Goal: Transaction & Acquisition: Purchase product/service

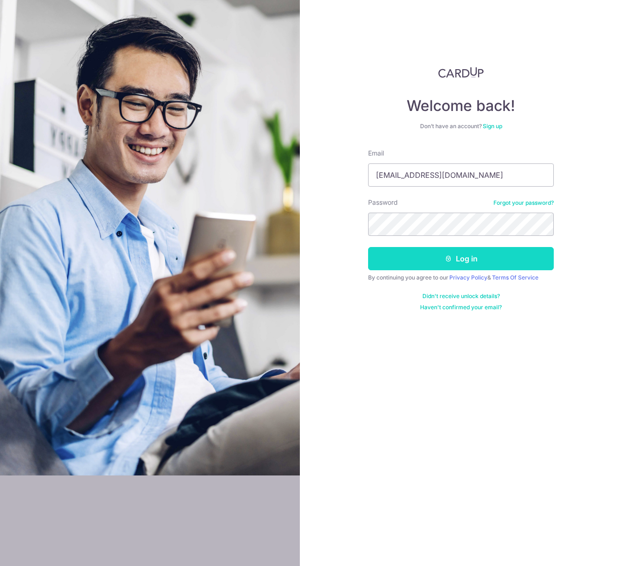
click at [419, 265] on button "Log in" at bounding box center [461, 258] width 186 height 23
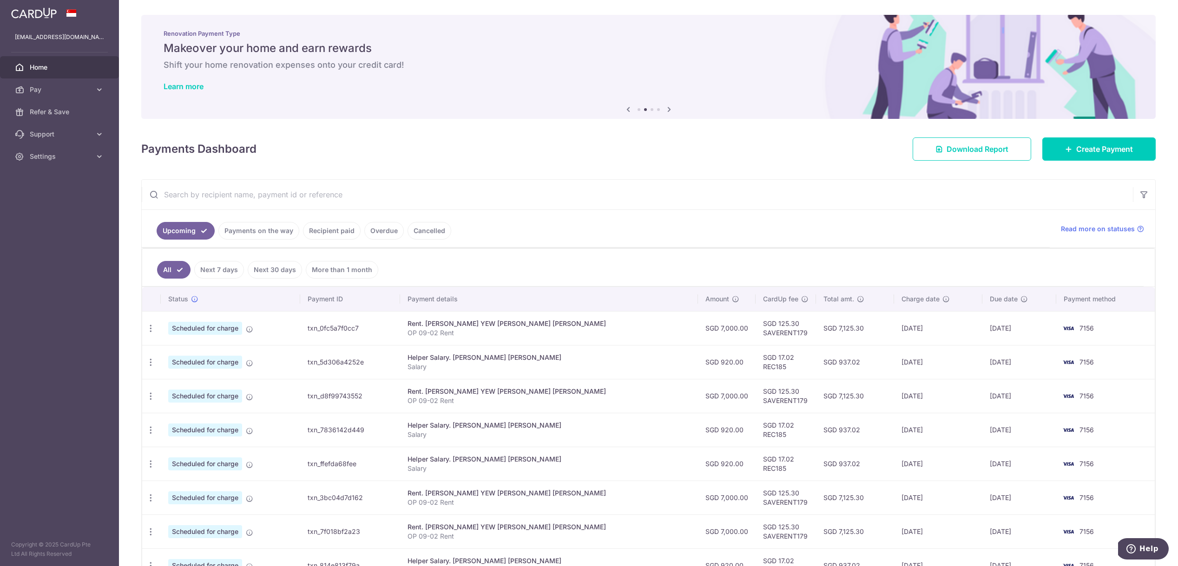
click at [622, 265] on ul "All Next 7 days Next 30 days More than 1 month" at bounding box center [642, 268] width 1001 height 38
click at [155, 332] on div "Update payment Cancel payment" at bounding box center [150, 328] width 17 height 17
click at [149, 331] on icon "button" at bounding box center [151, 329] width 10 height 10
click at [158, 351] on icon at bounding box center [155, 353] width 11 height 11
radio input "true"
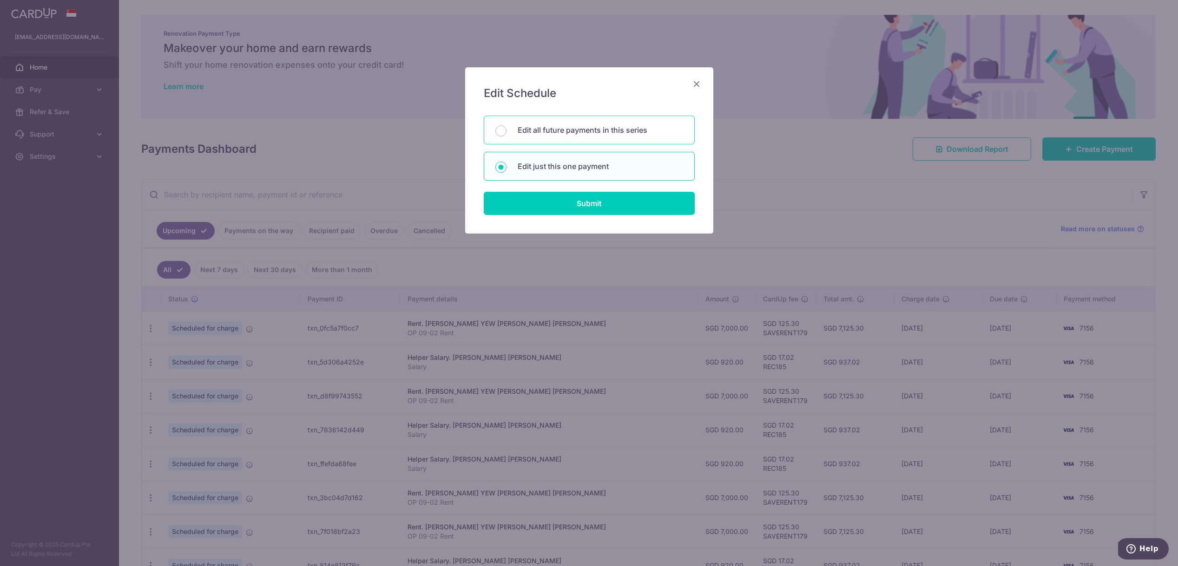
click at [561, 128] on p "Edit all future payments in this series" at bounding box center [599, 129] width 165 height 11
click at [506, 128] on input "Edit all future payments in this series" at bounding box center [500, 130] width 11 height 11
radio input "true"
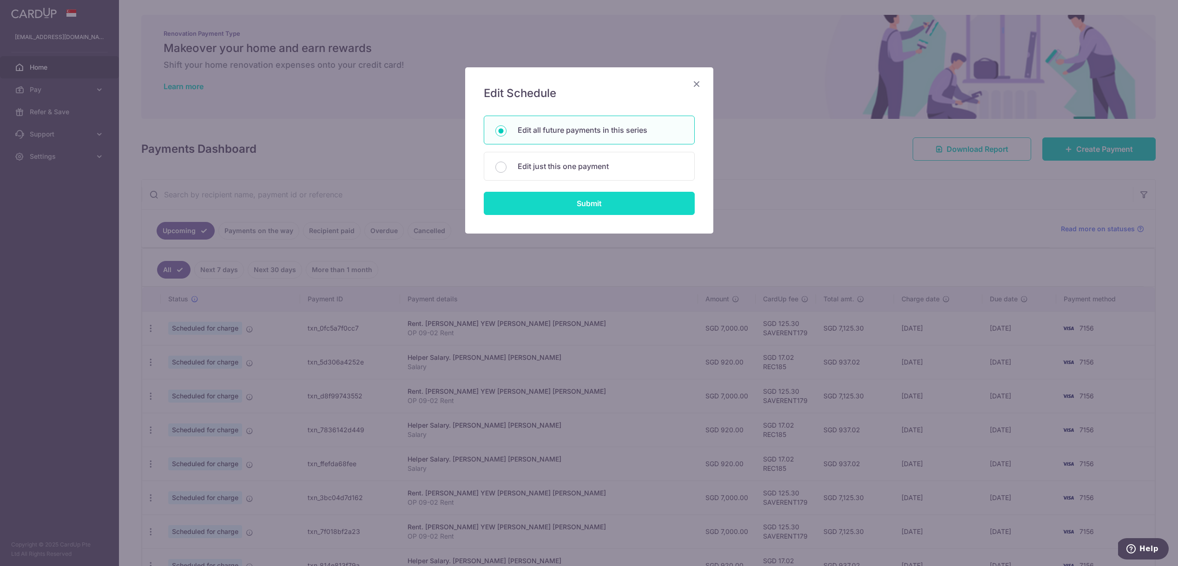
click at [564, 202] on input "Submit" at bounding box center [589, 203] width 211 height 23
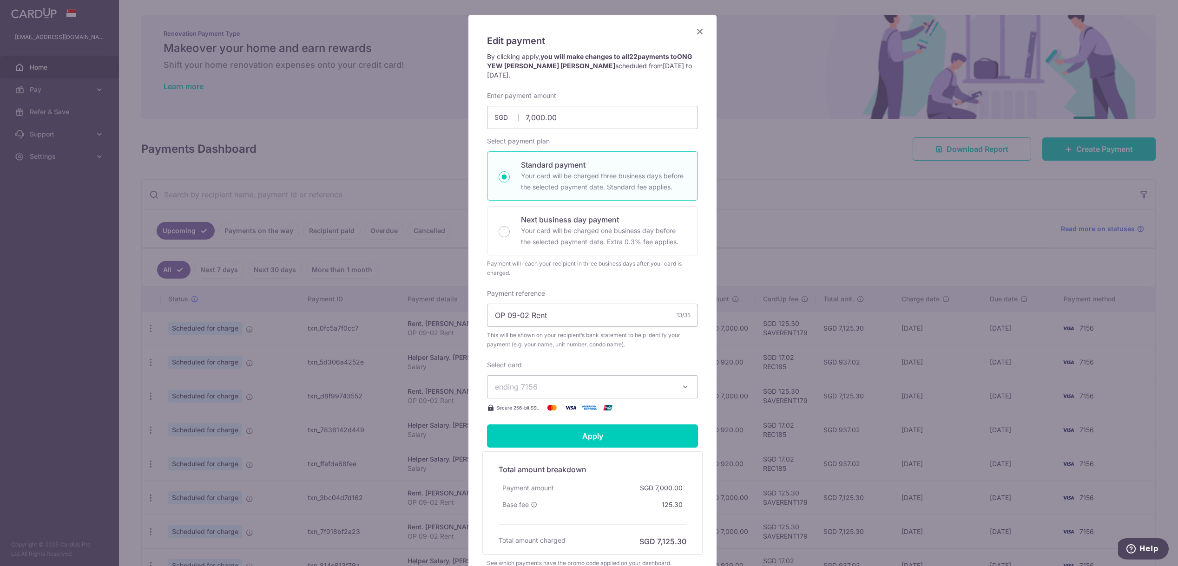
scroll to position [57, 0]
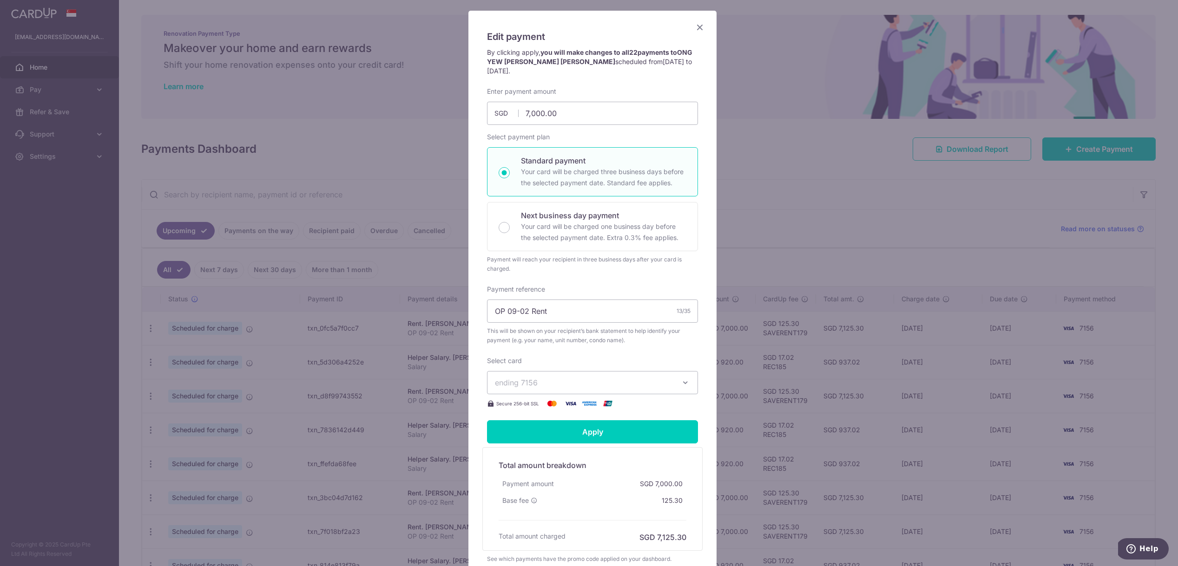
click at [536, 379] on span "ending 7156" at bounding box center [584, 382] width 178 height 11
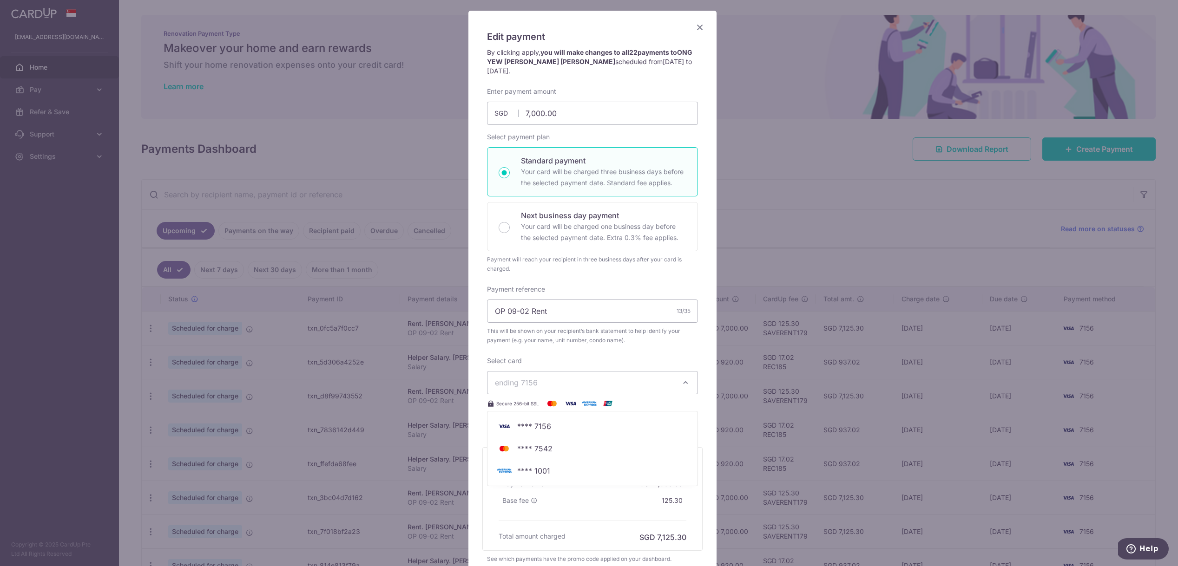
click at [503, 336] on span "This will be shown on your recipient’s bank statement to help identify your pay…" at bounding box center [592, 336] width 211 height 19
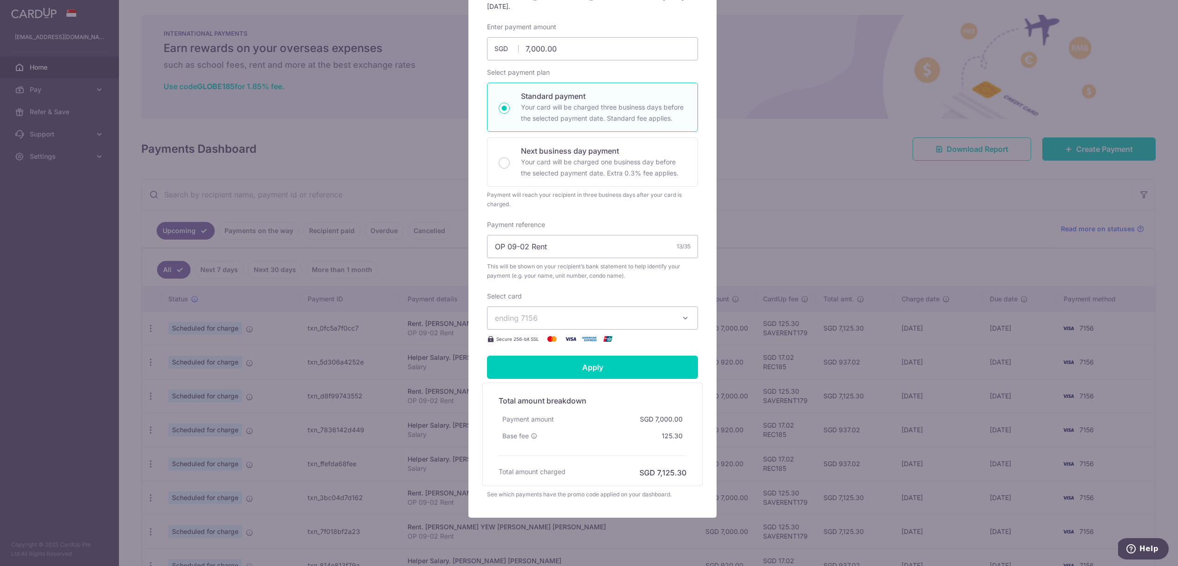
scroll to position [140, 0]
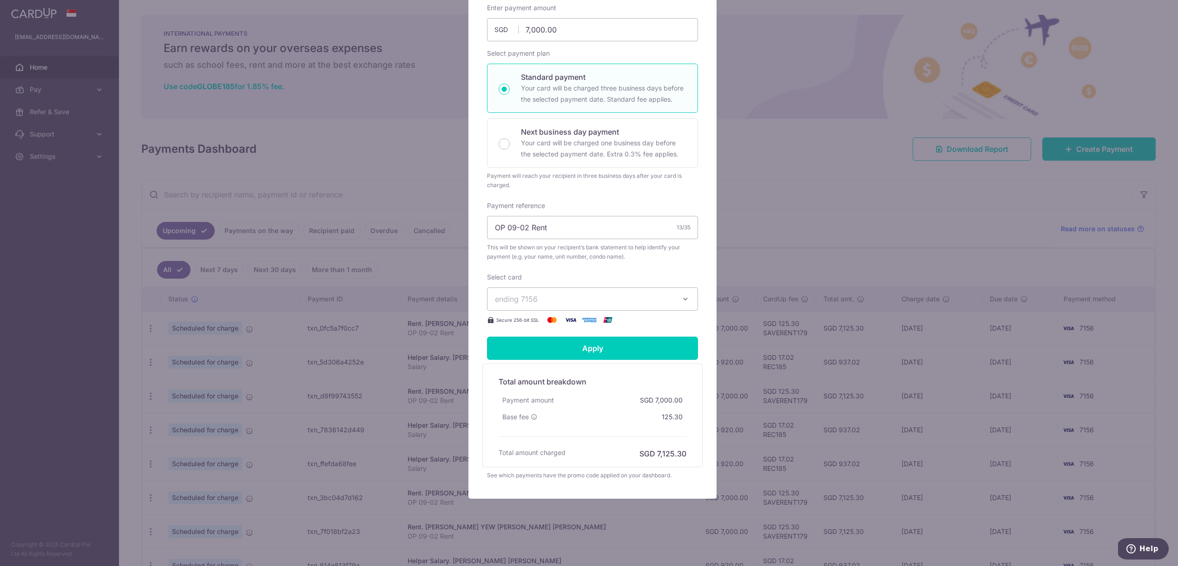
click at [569, 284] on div "Select card ending 7156 **** 7156 **** 7542 **** 1001 Secure 256-bit SSL" at bounding box center [592, 299] width 211 height 53
click at [578, 293] on button "ending 7156" at bounding box center [592, 299] width 211 height 23
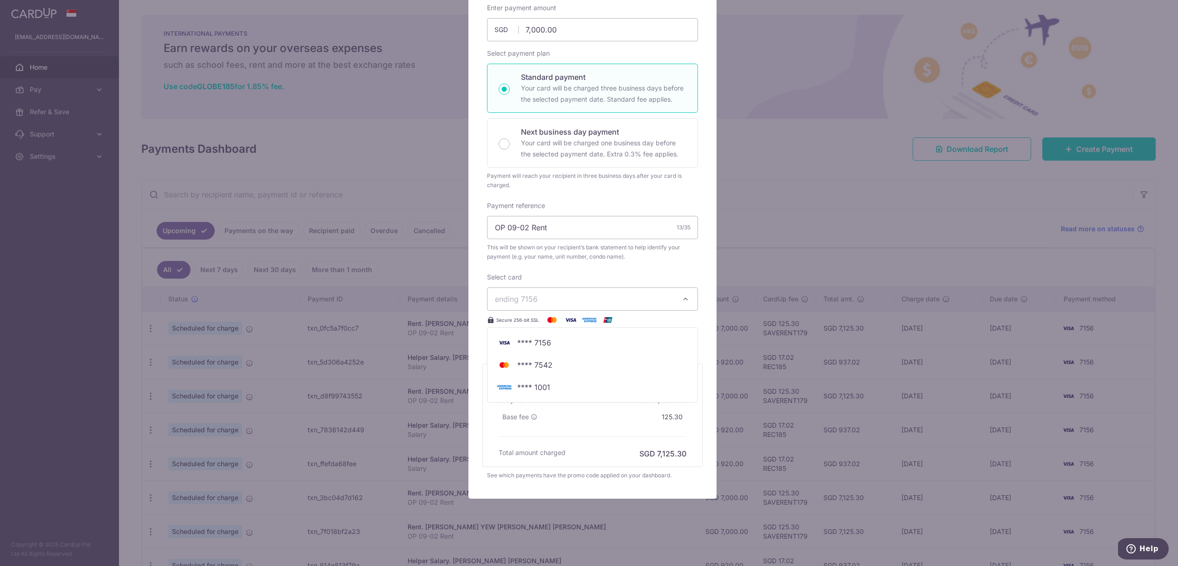
click at [578, 293] on button "ending 7156" at bounding box center [592, 299] width 211 height 23
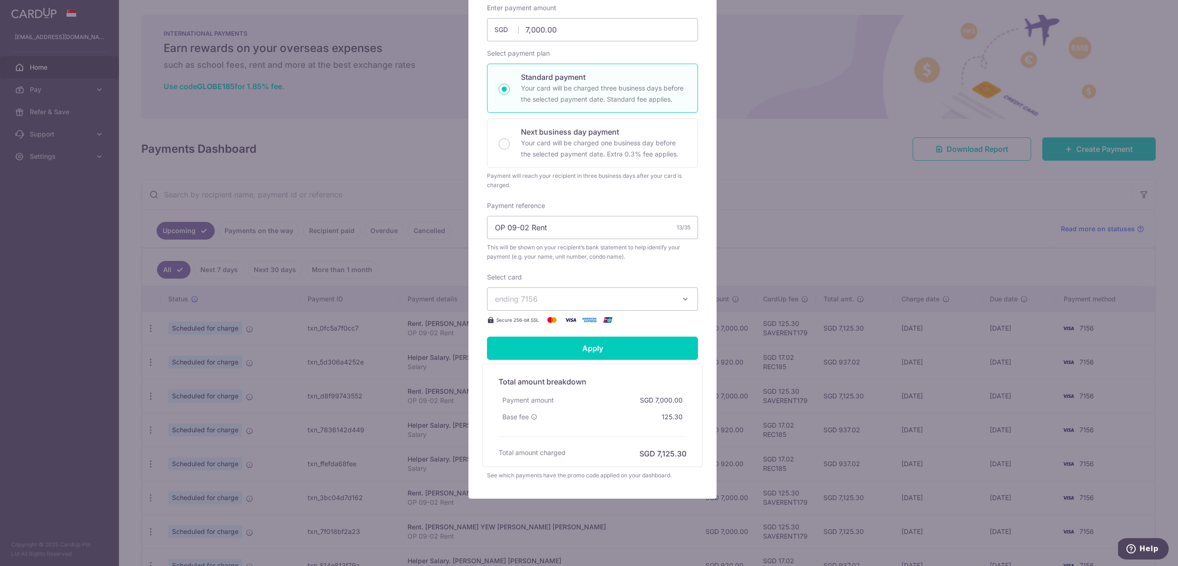
click at [622, 124] on div "Edit payment By clicking apply, you will make changes to all 22 payments to ONG…" at bounding box center [589, 283] width 1178 height 566
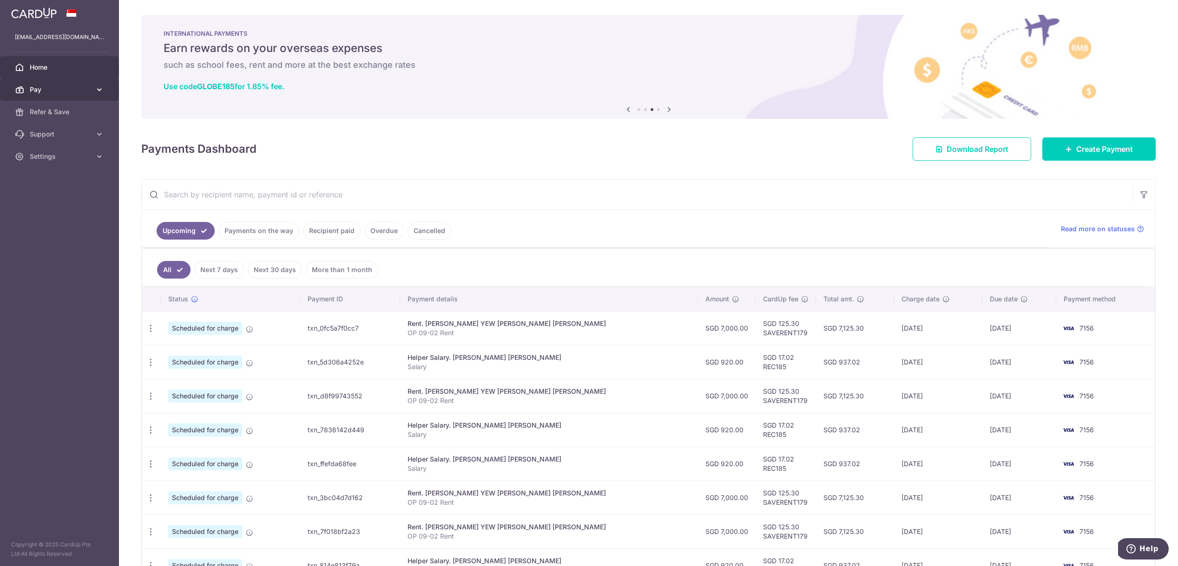
click at [36, 88] on span "Pay" at bounding box center [60, 89] width 61 height 9
click at [46, 157] on span "Cards" at bounding box center [60, 156] width 61 height 9
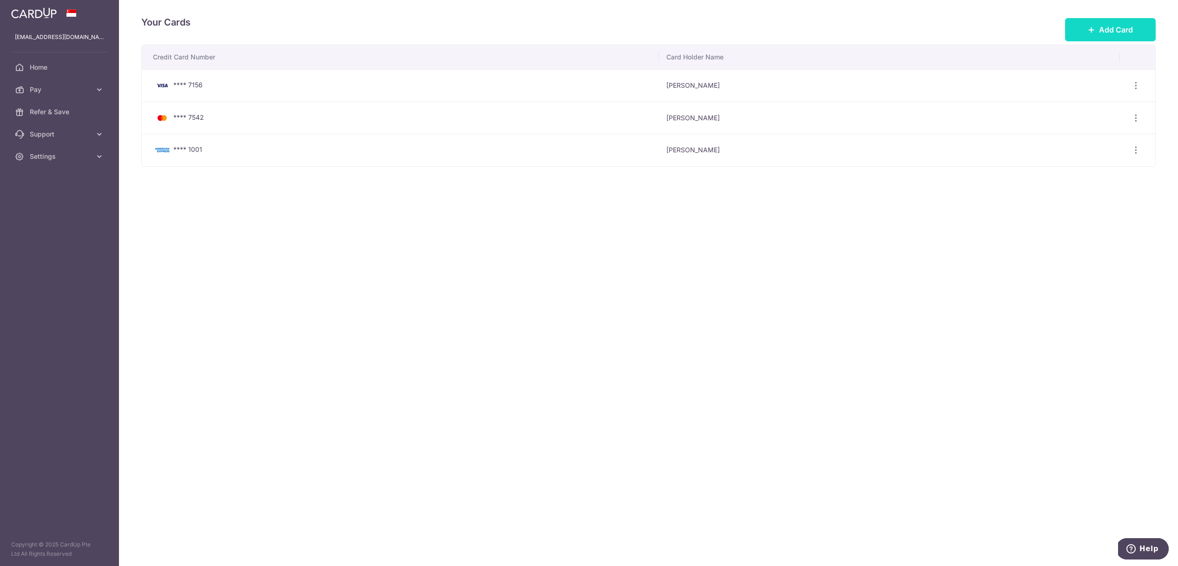
click at [622, 37] on button "Add Card" at bounding box center [1110, 29] width 91 height 23
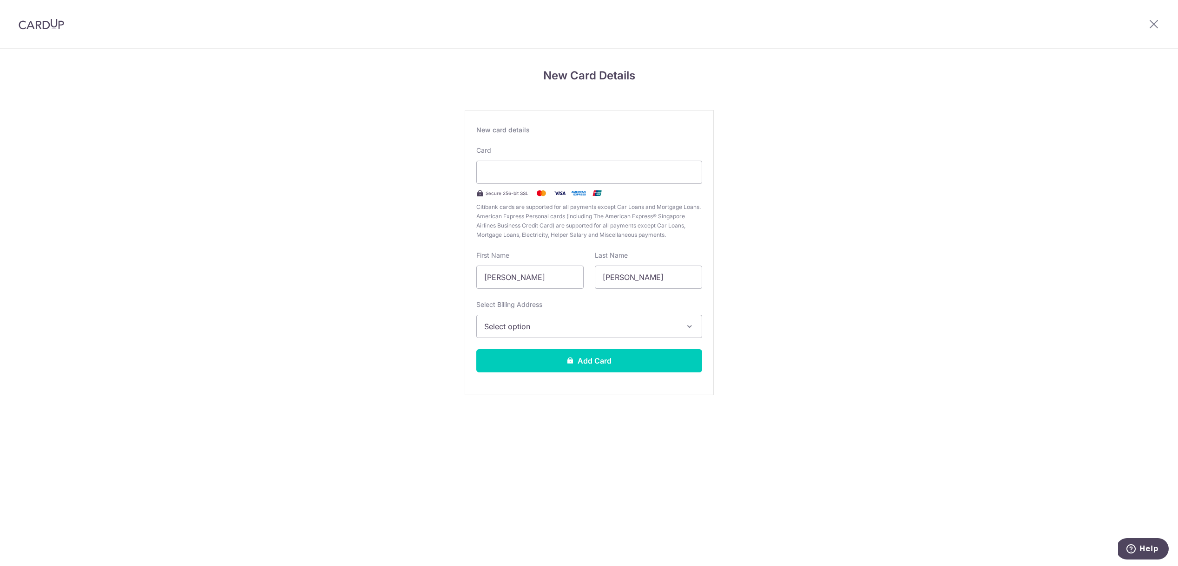
click at [830, 202] on div "New Card Details New card details Card Secure 256-bit SSL Citibank cards are su…" at bounding box center [589, 244] width 1178 height 390
click at [392, 331] on div "New Card Details New card details Card Secure 256-bit SSL Citibank cards are su…" at bounding box center [589, 244] width 1178 height 390
click at [520, 333] on button "Select option" at bounding box center [589, 326] width 226 height 23
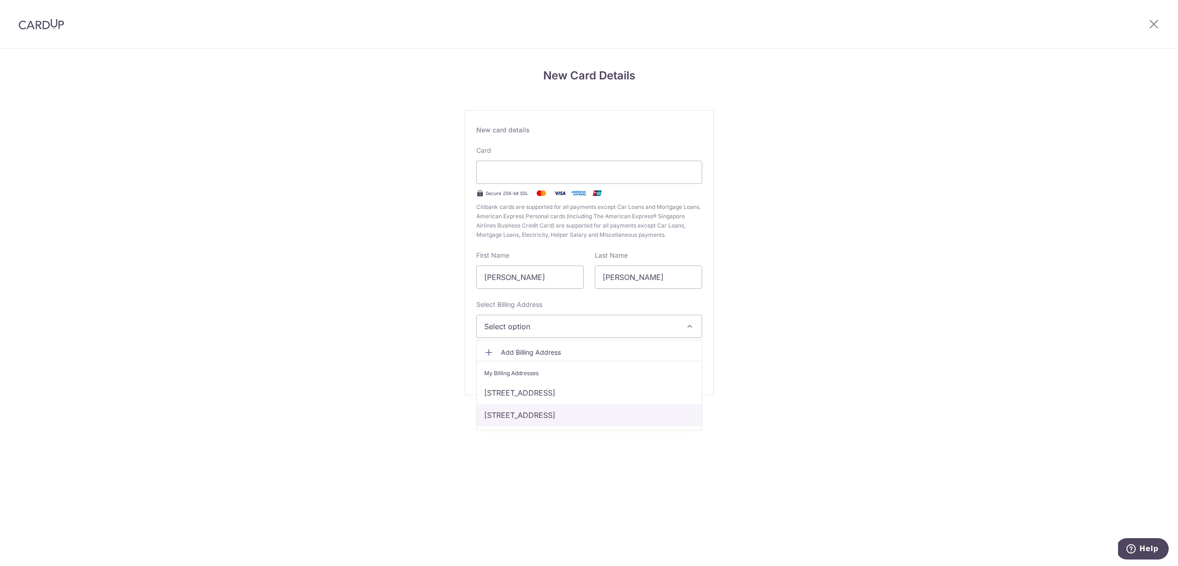
click at [540, 419] on link "528 East Coast Road, 09-02, Singapore, SG, Singapore-458969" at bounding box center [589, 415] width 225 height 22
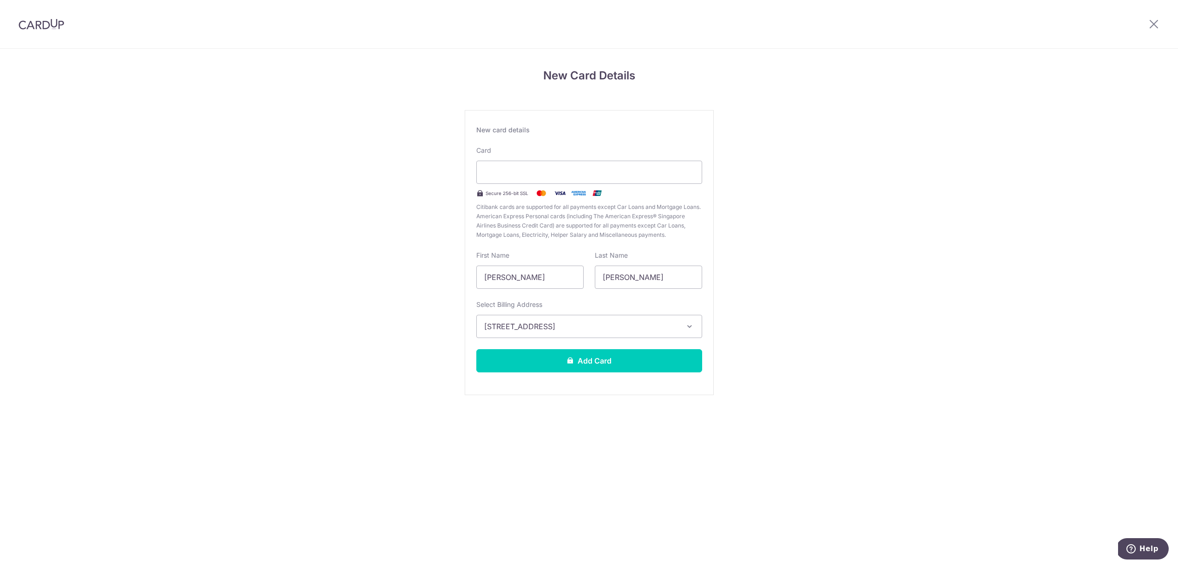
click at [491, 436] on div "New Card Details New card details Card Secure 256-bit SSL Citibank cards are su…" at bounding box center [589, 244] width 1178 height 390
click at [526, 277] on input "KAMIL GOTTWALD" at bounding box center [529, 277] width 107 height 23
type input "Kamil"
click at [825, 257] on div "New Card Details New card details Card Secure 256-bit SSL Citibank cards are su…" at bounding box center [589, 244] width 1178 height 390
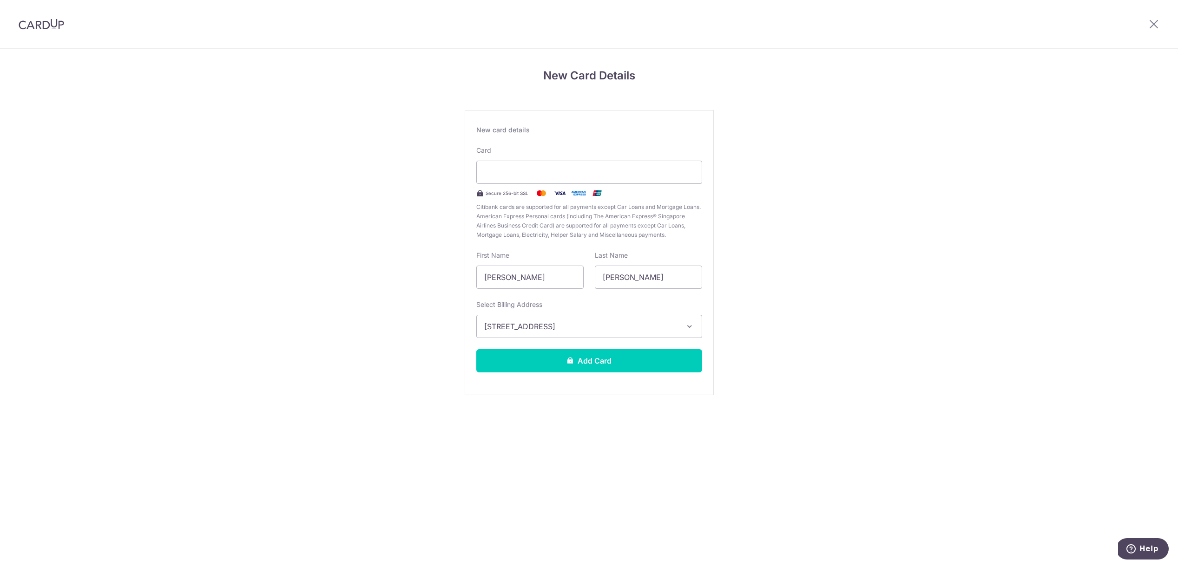
click at [845, 268] on div "New Card Details New card details Card Secure 256-bit SSL Citibank cards are su…" at bounding box center [589, 244] width 1178 height 390
click at [602, 362] on button "Add Card" at bounding box center [589, 360] width 226 height 23
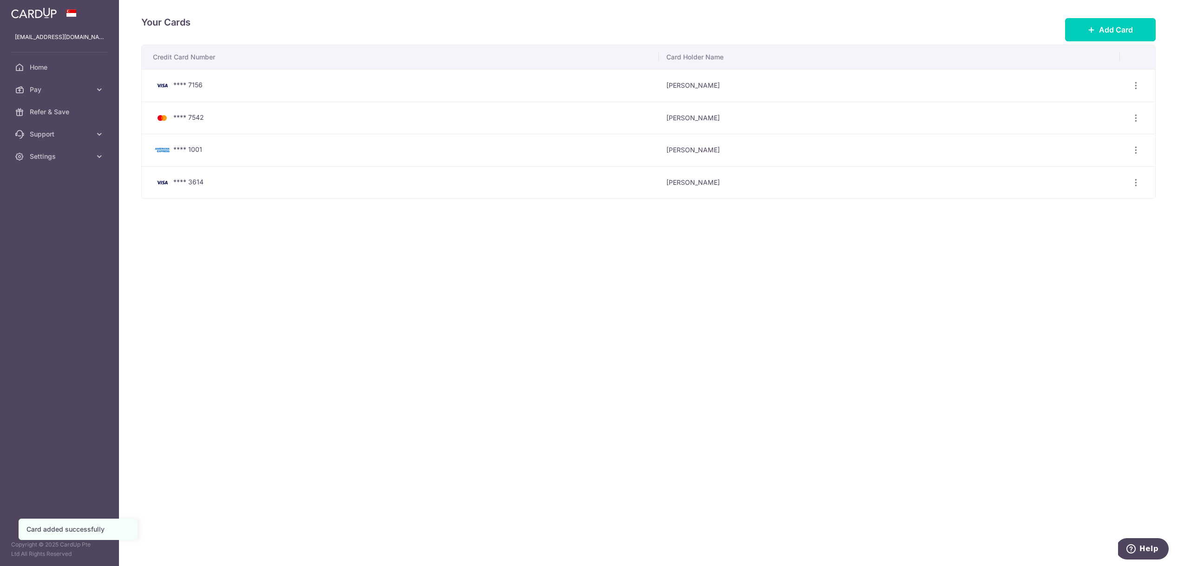
click at [585, 367] on div "Your Cards Add Card Credit Card Number Card Holder Name **** 7156 Kamil Gottwal…" at bounding box center [648, 283] width 1059 height 566
click at [1131, 86] on icon "button" at bounding box center [1136, 86] width 10 height 10
click at [1102, 133] on span "Delete" at bounding box center [1104, 133] width 63 height 11
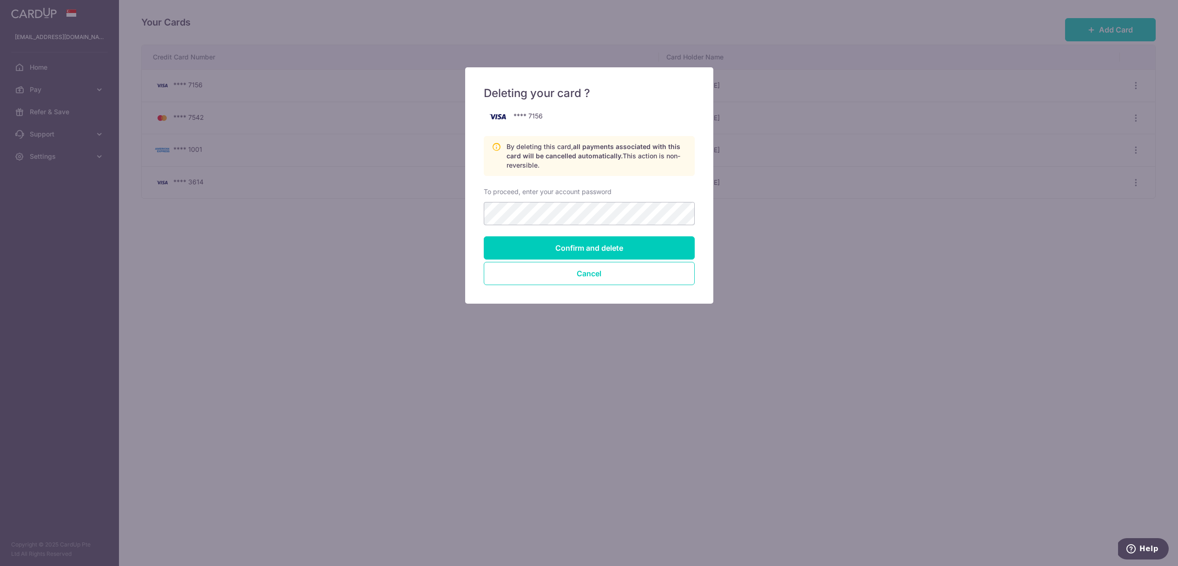
click at [775, 205] on div "Deleting your card ? **** 7156 By deleting this card, all payments associated w…" at bounding box center [589, 283] width 1178 height 566
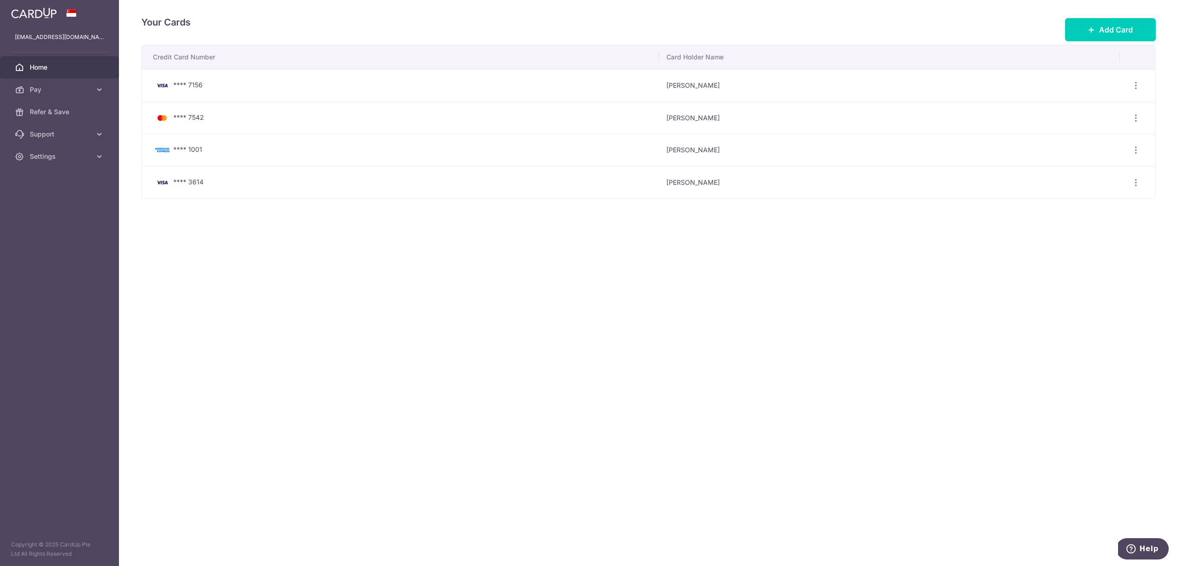
click at [43, 70] on span "Home" at bounding box center [60, 67] width 61 height 9
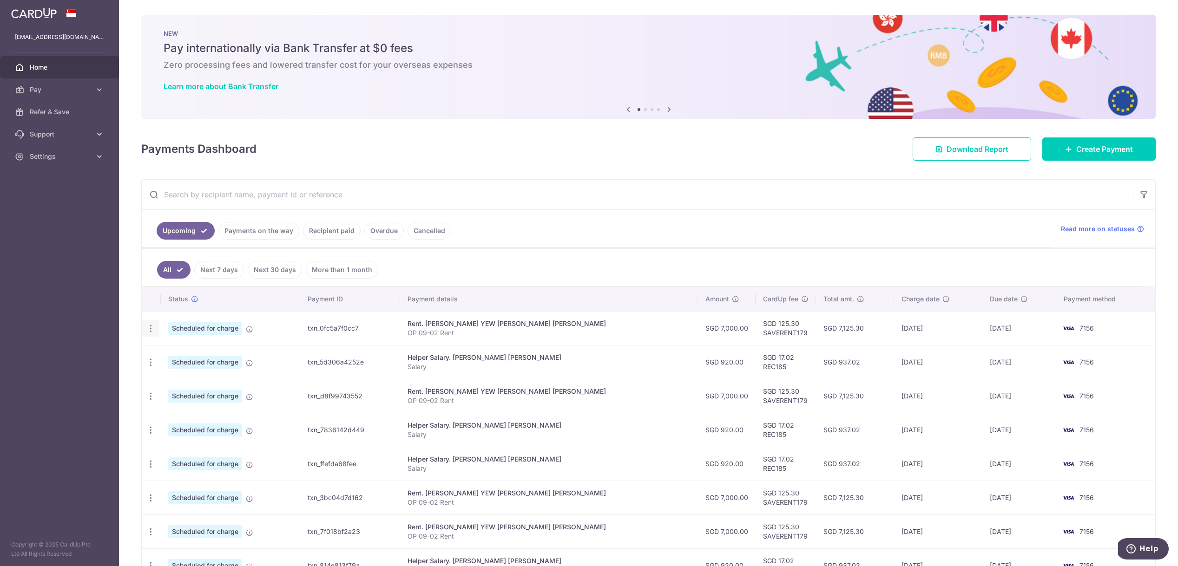
click at [147, 327] on icon "button" at bounding box center [151, 329] width 10 height 10
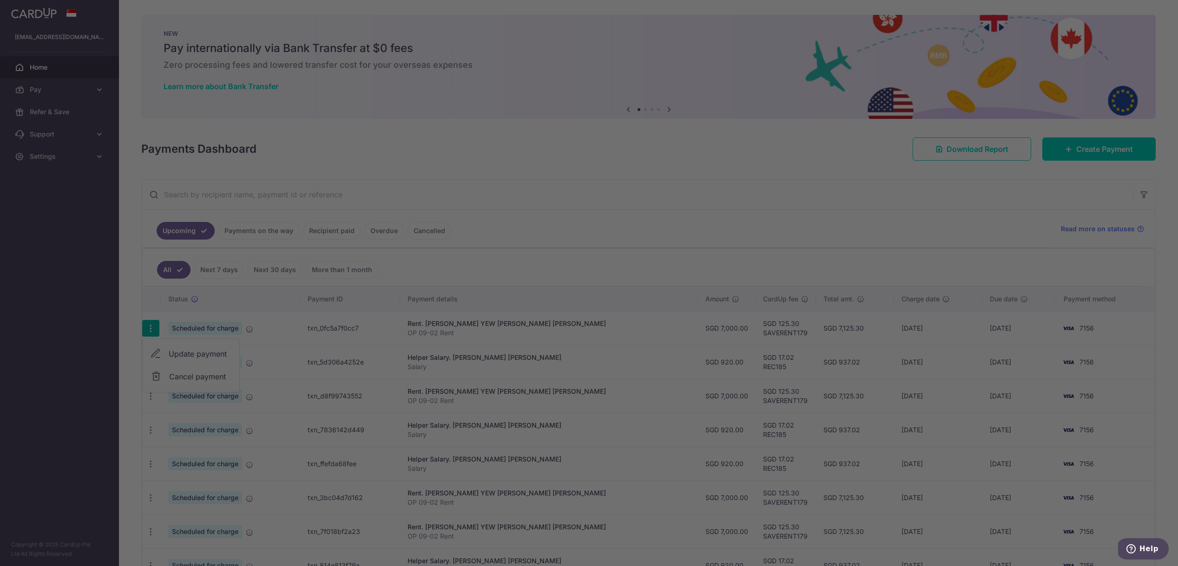
click at [166, 353] on div at bounding box center [594, 286] width 1189 height 572
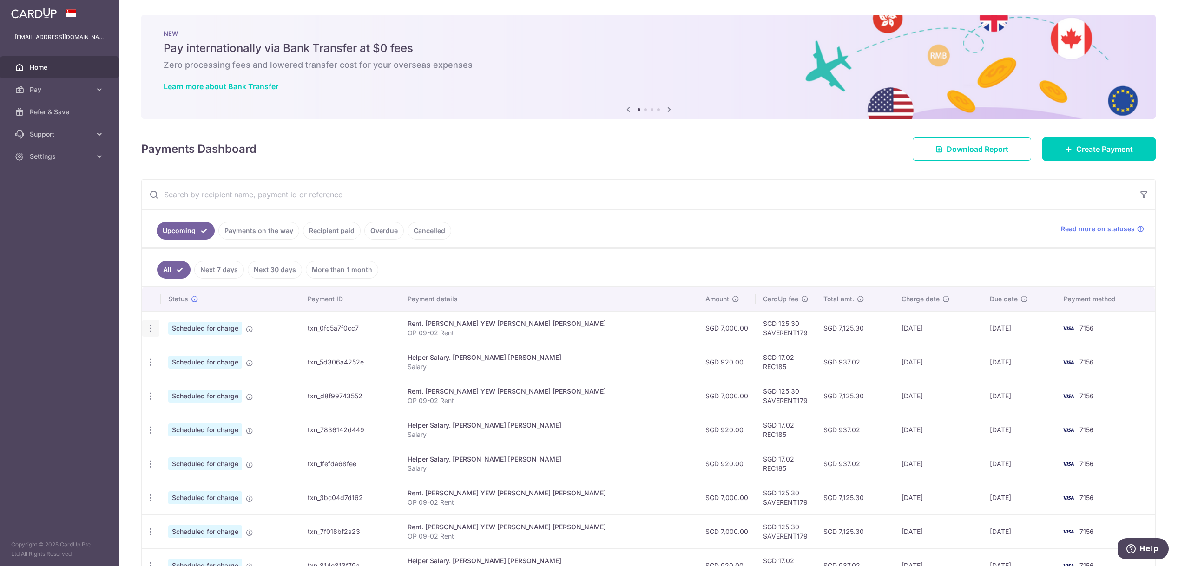
click at [147, 330] on icon "button" at bounding box center [151, 329] width 10 height 10
click at [158, 353] on icon at bounding box center [155, 353] width 11 height 11
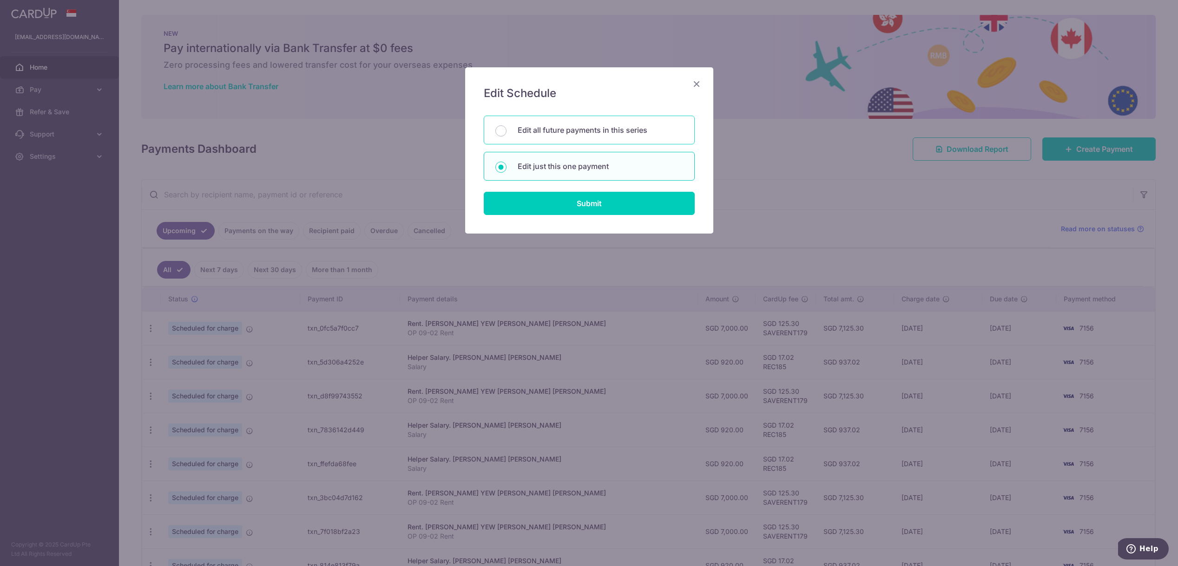
click at [551, 134] on p "Edit all future payments in this series" at bounding box center [599, 129] width 165 height 11
click at [506, 134] on input "Edit all future payments in this series" at bounding box center [500, 130] width 11 height 11
radio input "true"
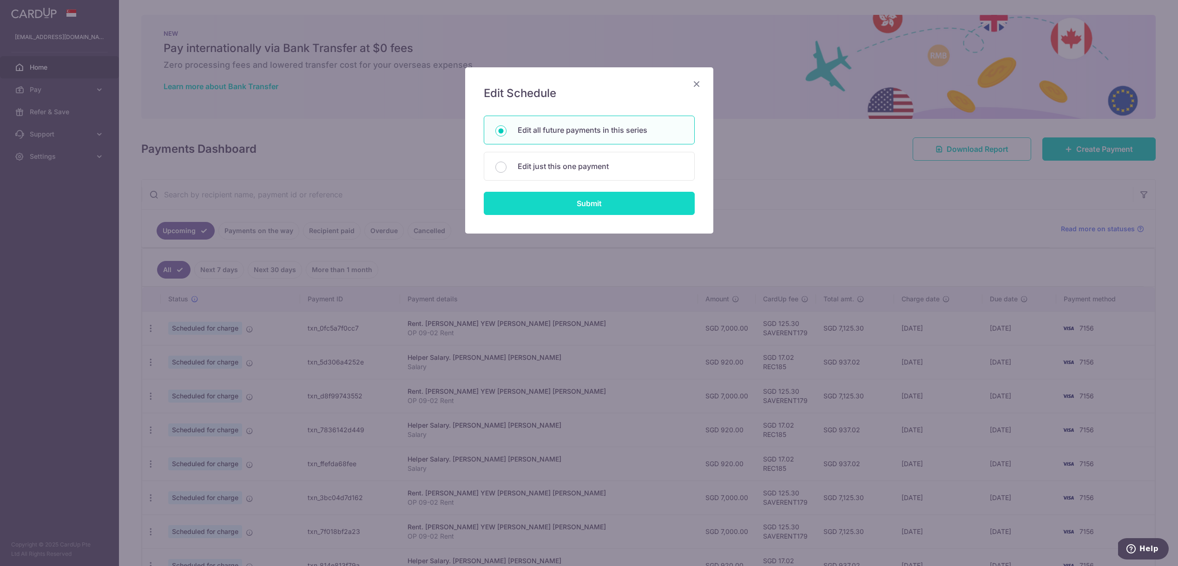
click at [573, 208] on input "Submit" at bounding box center [589, 203] width 211 height 23
radio input "true"
type input "7,000.00"
type input "OP 09-02 Rent"
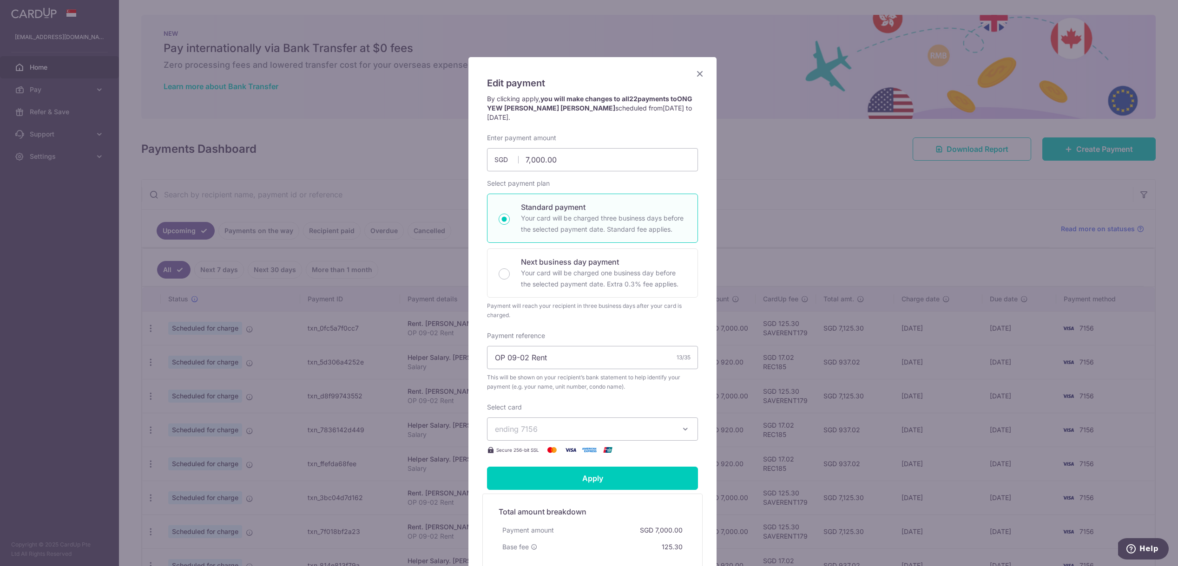
scroll to position [86, 0]
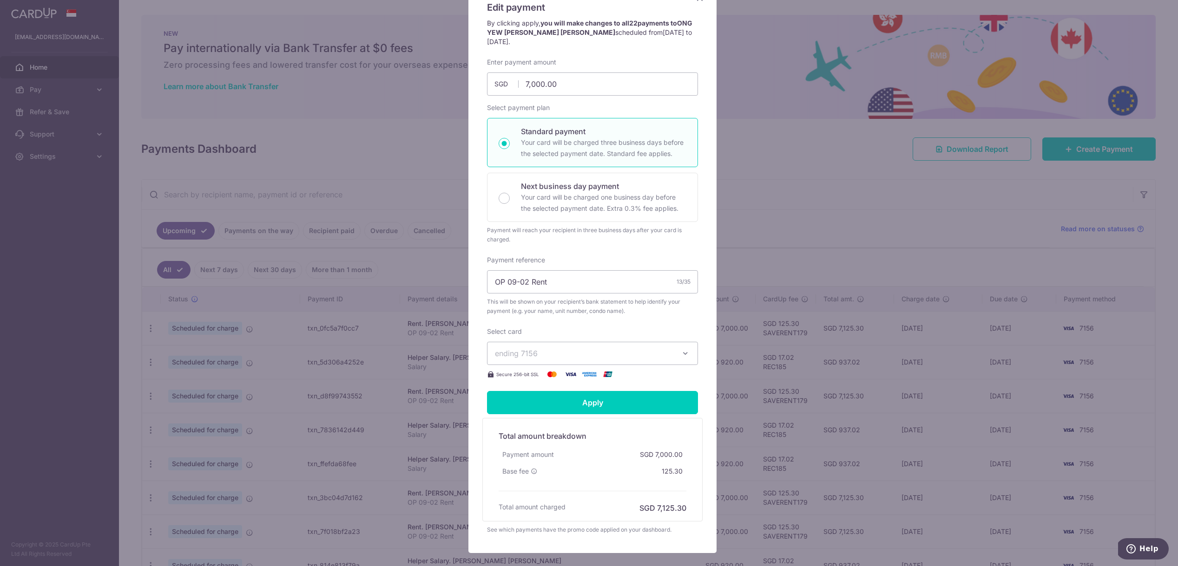
click at [527, 338] on div "Select card ending 7156 **** 7156 **** 7542 **** 1001 **** 3614 Secure 256-bit …" at bounding box center [592, 353] width 211 height 53
click at [531, 350] on span "ending 7156" at bounding box center [516, 353] width 43 height 9
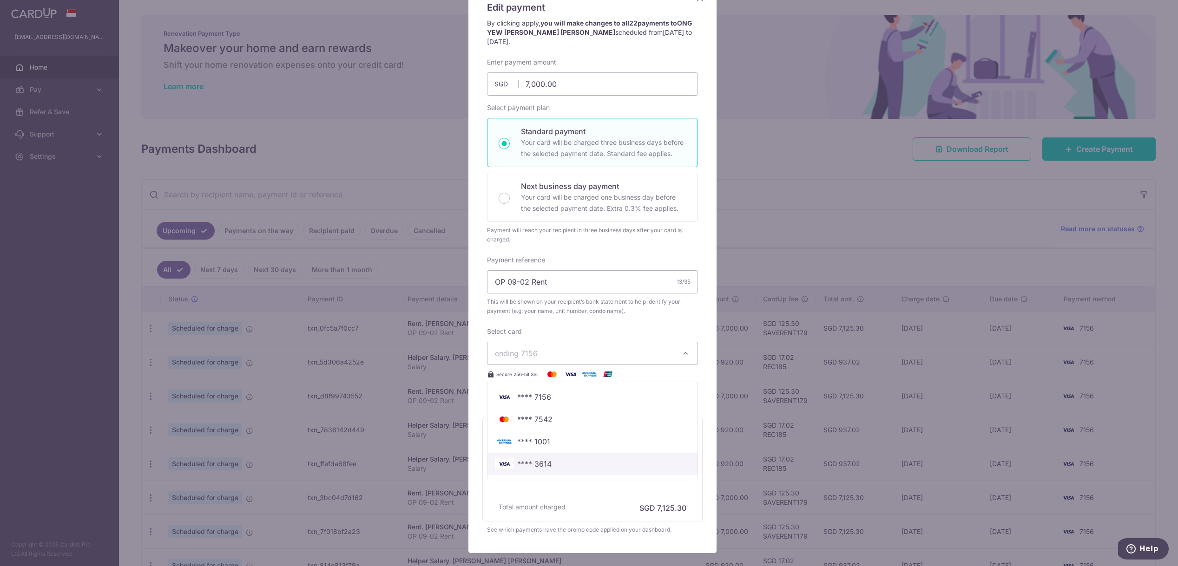
click at [558, 463] on span "**** 3614" at bounding box center [592, 463] width 195 height 11
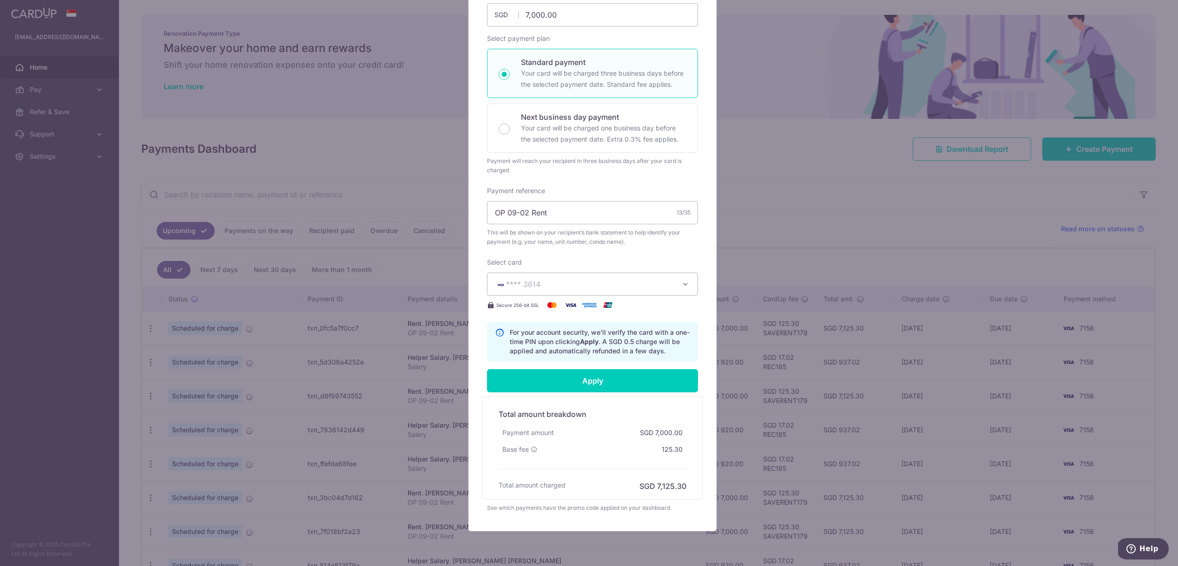
scroll to position [157, 0]
click at [547, 382] on input "Apply" at bounding box center [592, 378] width 211 height 23
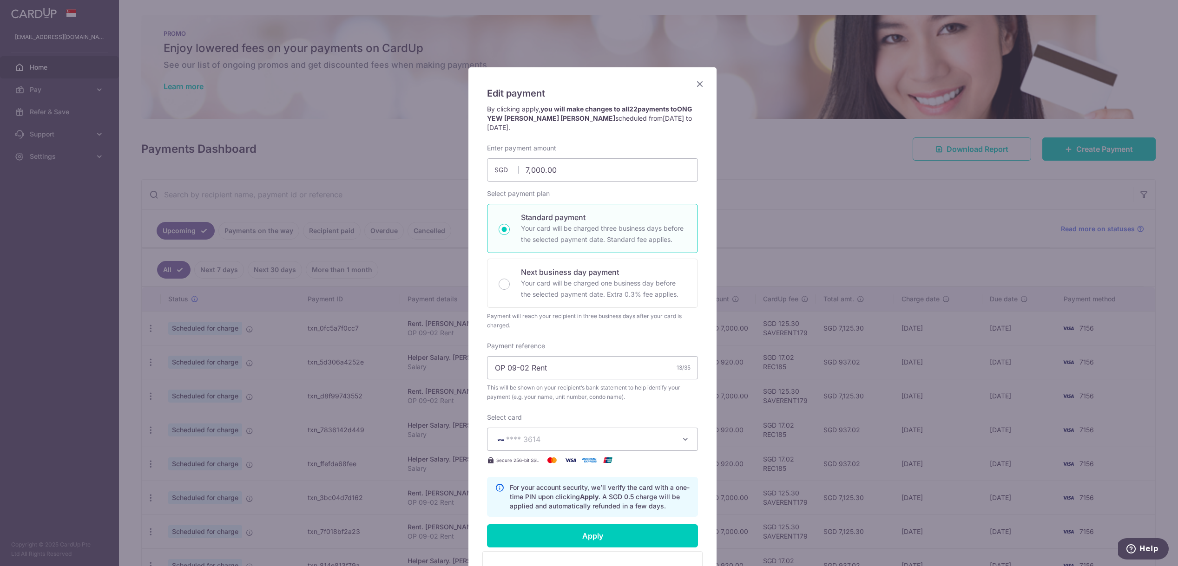
scroll to position [188, 0]
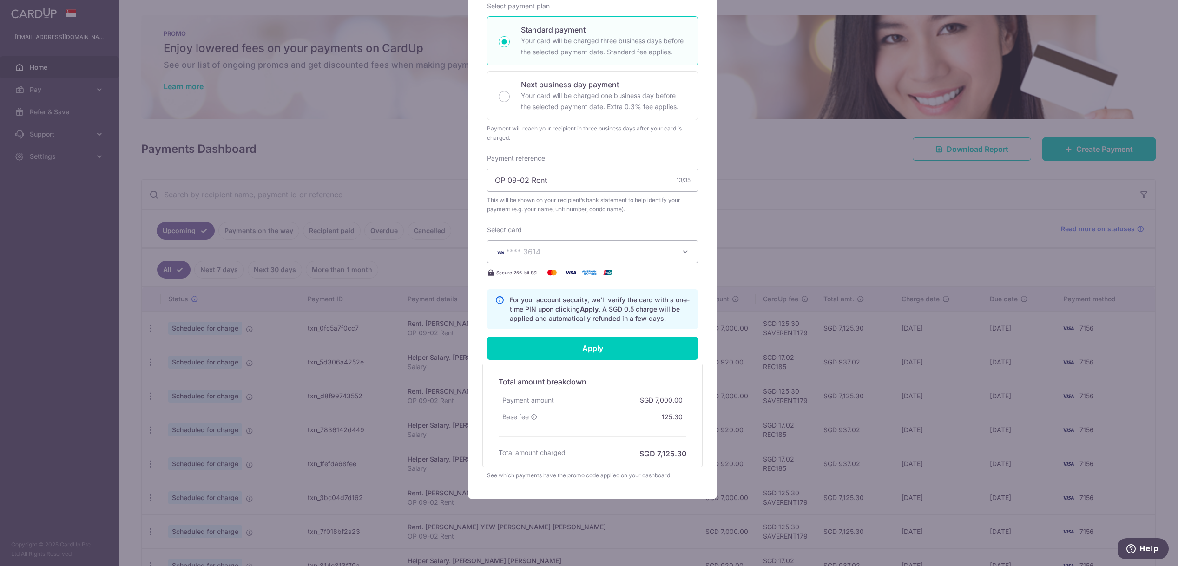
type input "Successfully Applied"
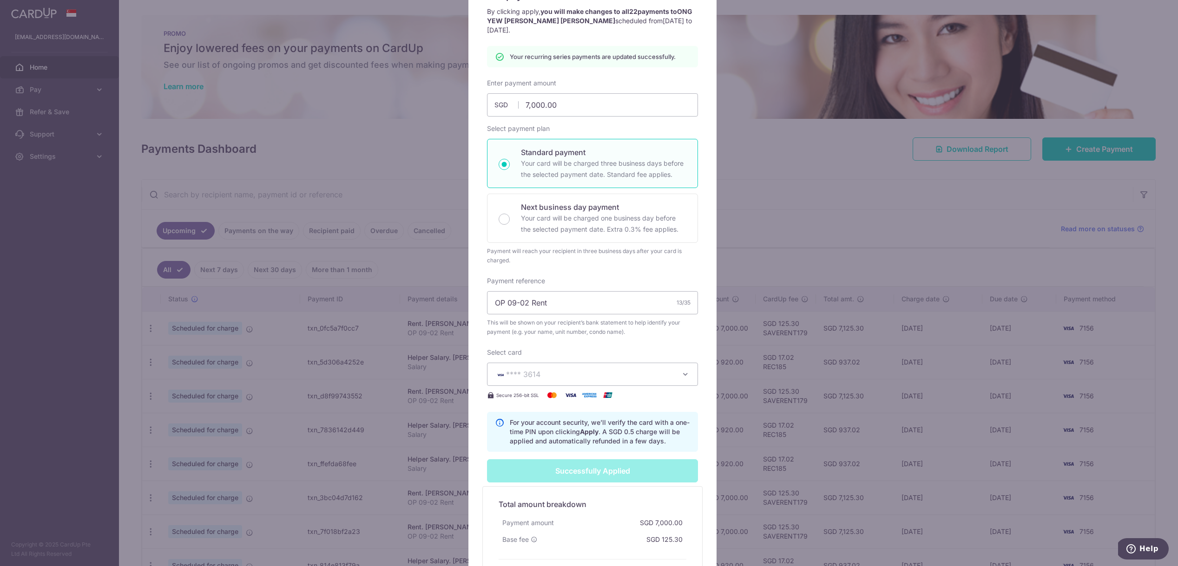
scroll to position [0, 0]
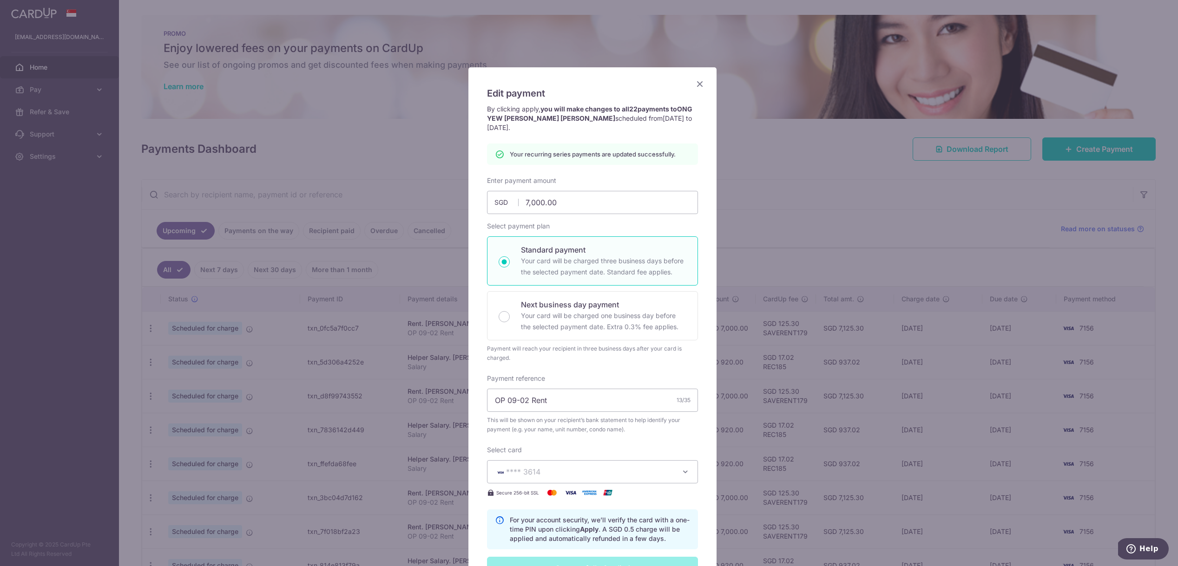
click at [696, 84] on icon "Close" at bounding box center [699, 84] width 11 height 12
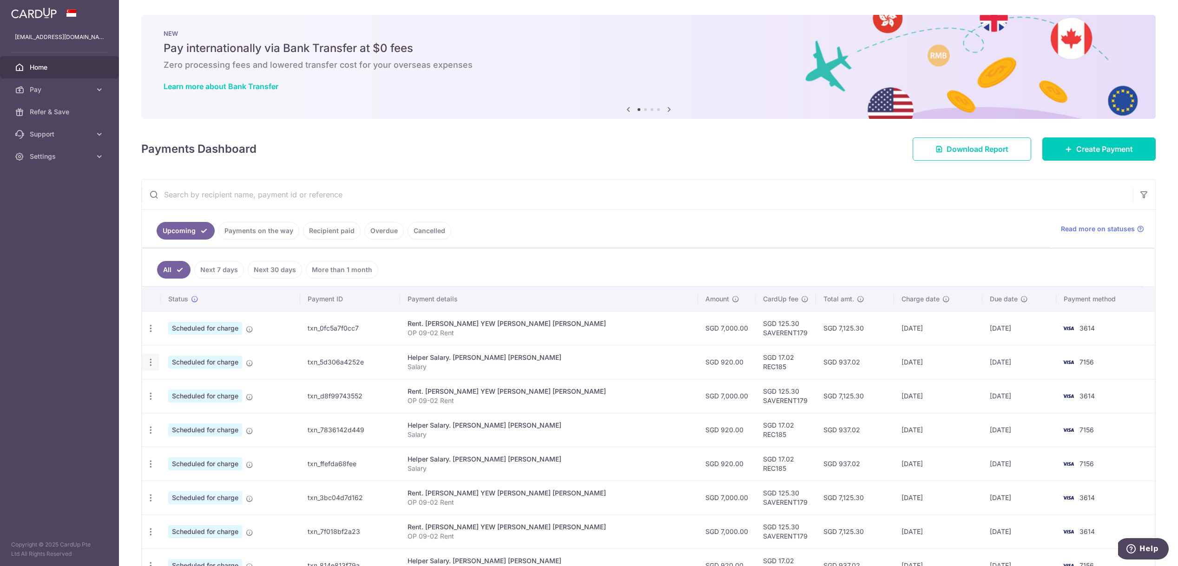
click at [148, 334] on icon "button" at bounding box center [151, 329] width 10 height 10
click at [167, 387] on link "Update payment" at bounding box center [191, 388] width 97 height 22
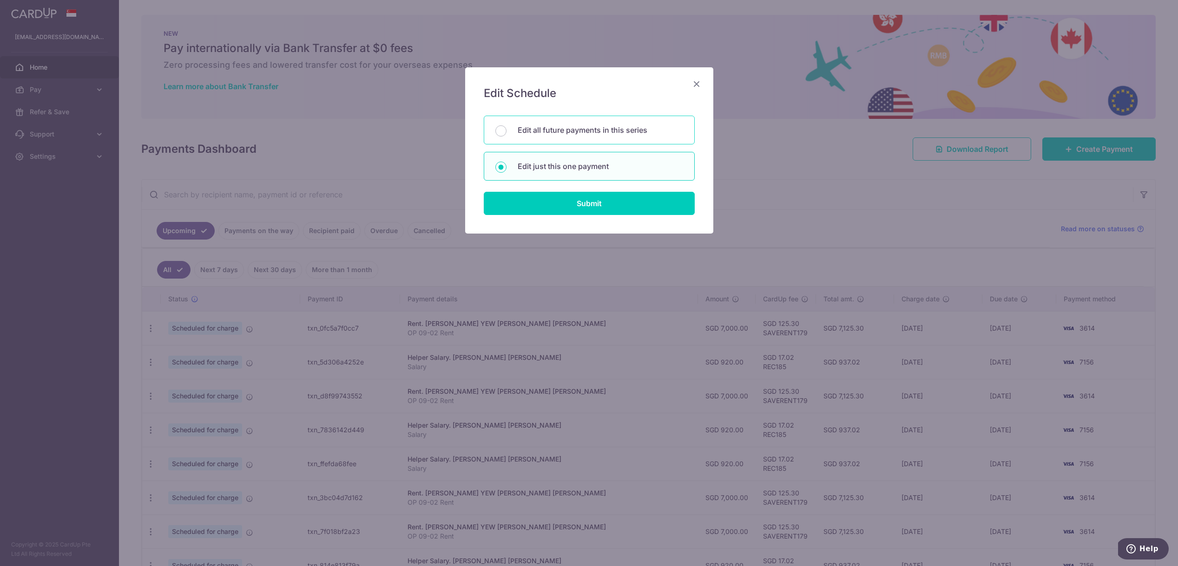
click at [563, 138] on div "Edit all future payments in this series" at bounding box center [589, 130] width 211 height 29
radio input "true"
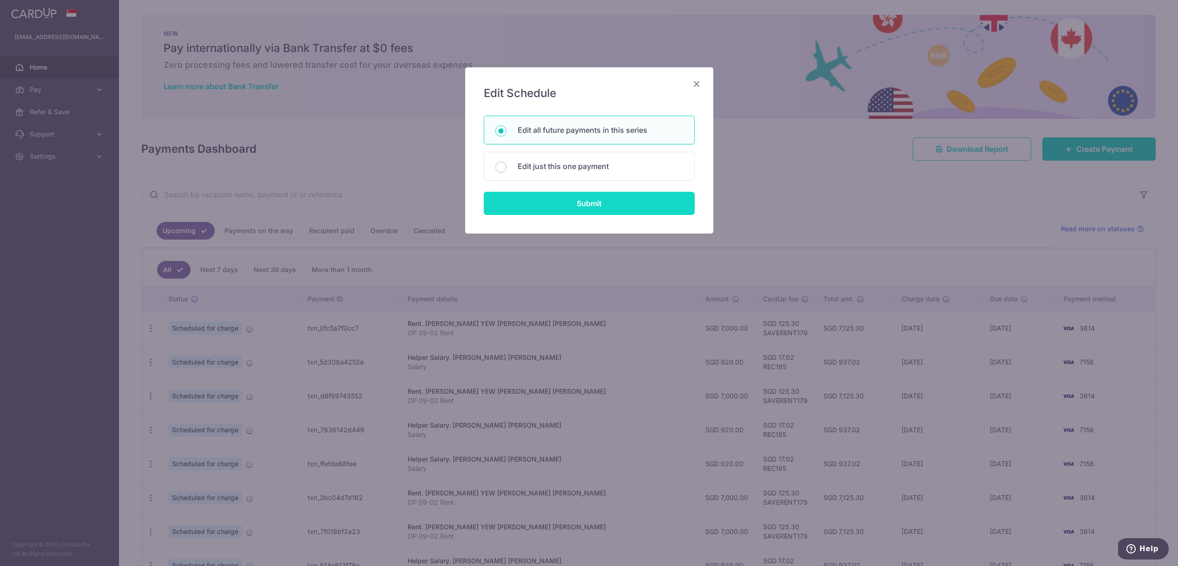
click at [569, 208] on input "Submit" at bounding box center [589, 203] width 211 height 23
radio input "true"
type input "920.00"
type input "Salary"
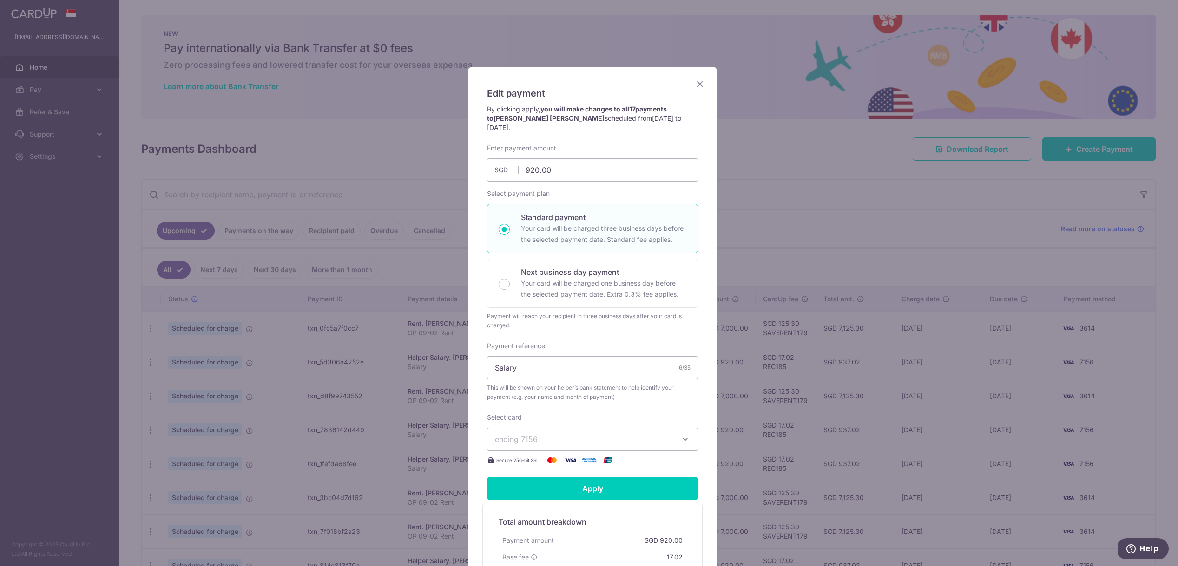
scroll to position [67, 0]
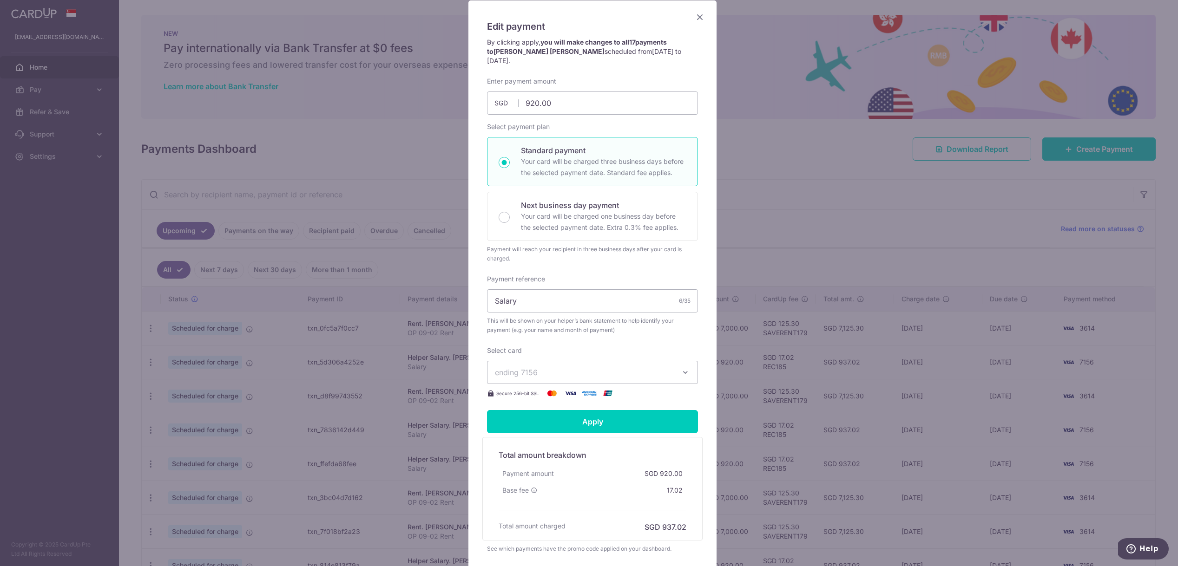
click at [539, 367] on span "ending 7156" at bounding box center [584, 372] width 178 height 11
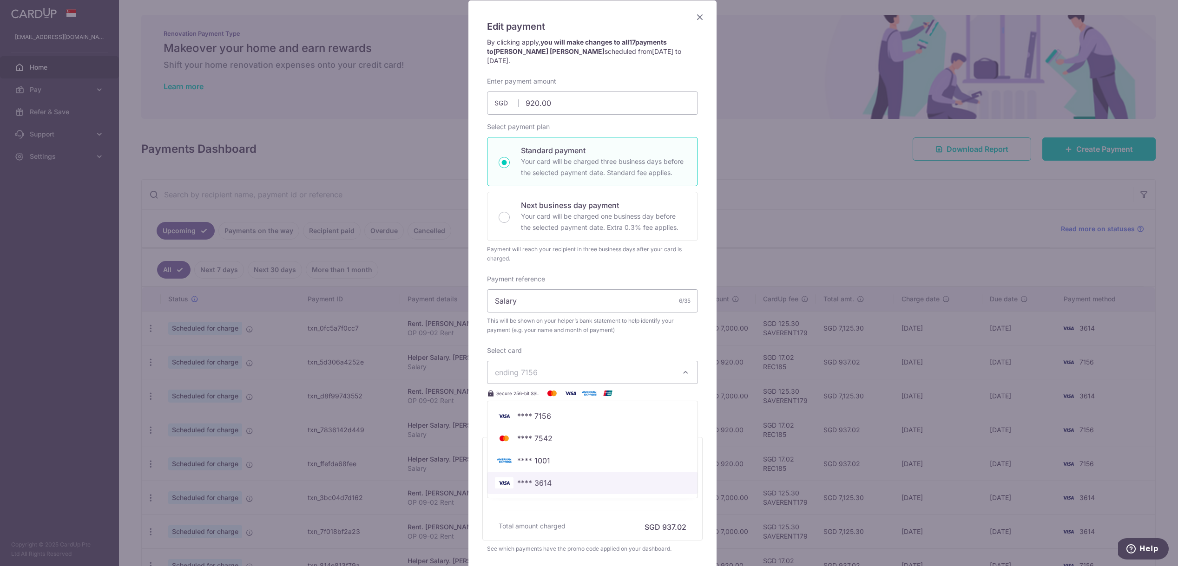
click at [539, 478] on span "**** 3614" at bounding box center [534, 483] width 34 height 11
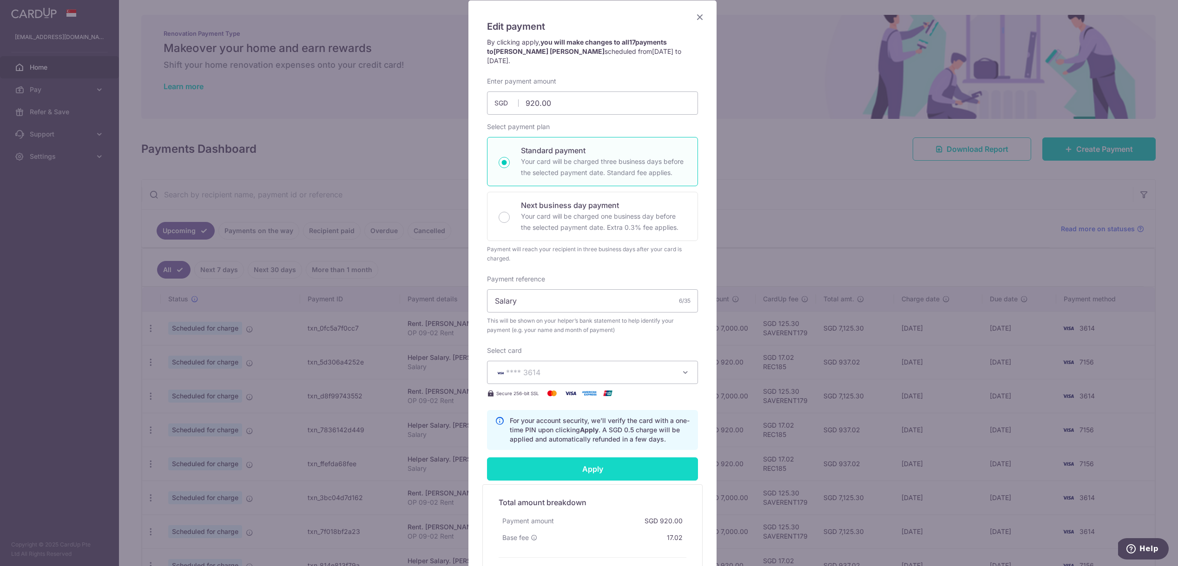
click at [561, 467] on input "Apply" at bounding box center [592, 469] width 211 height 23
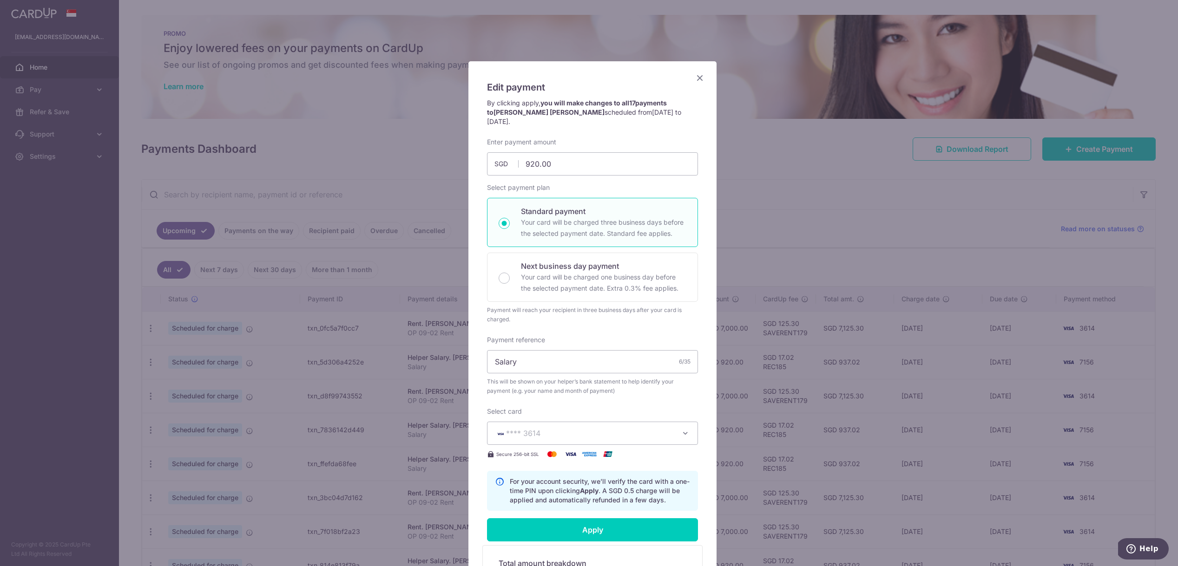
scroll to position [0, 0]
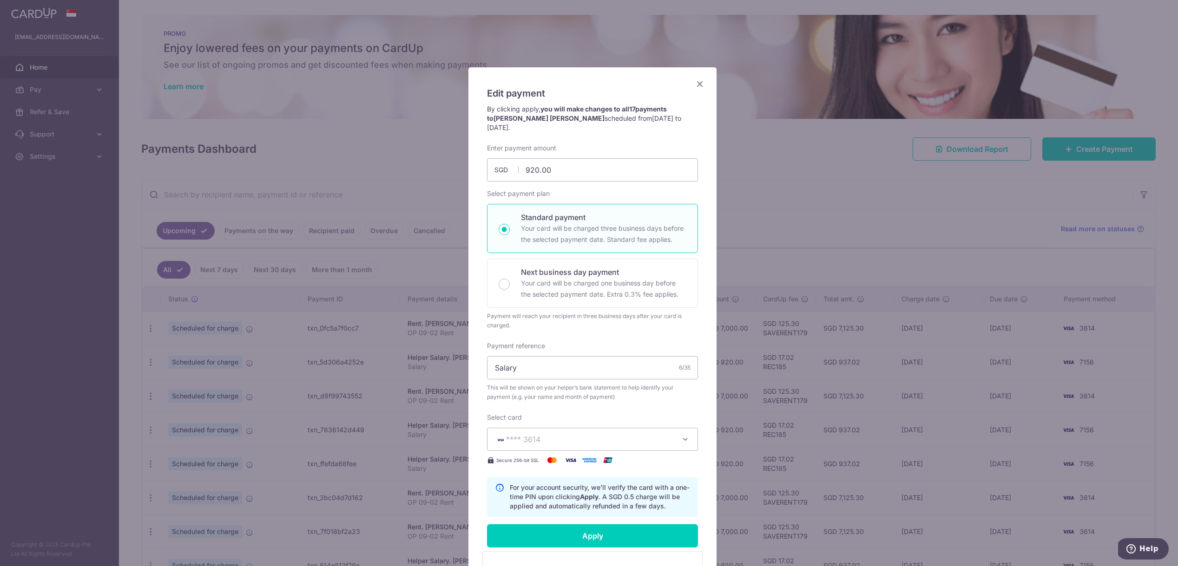
type input "Successfully Applied"
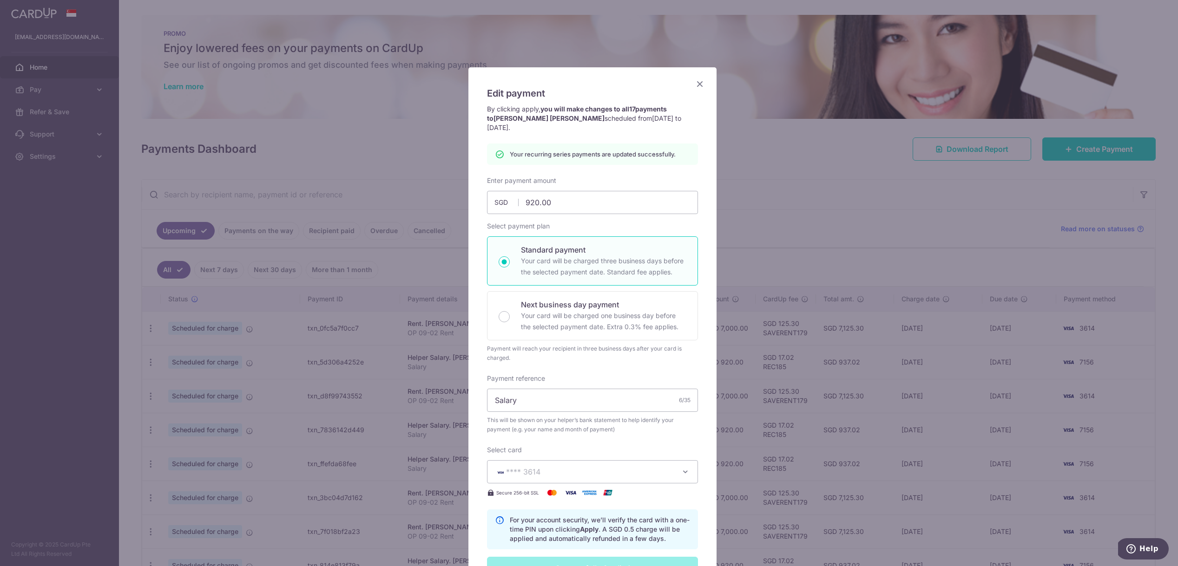
click at [697, 89] on icon "Close" at bounding box center [699, 84] width 11 height 12
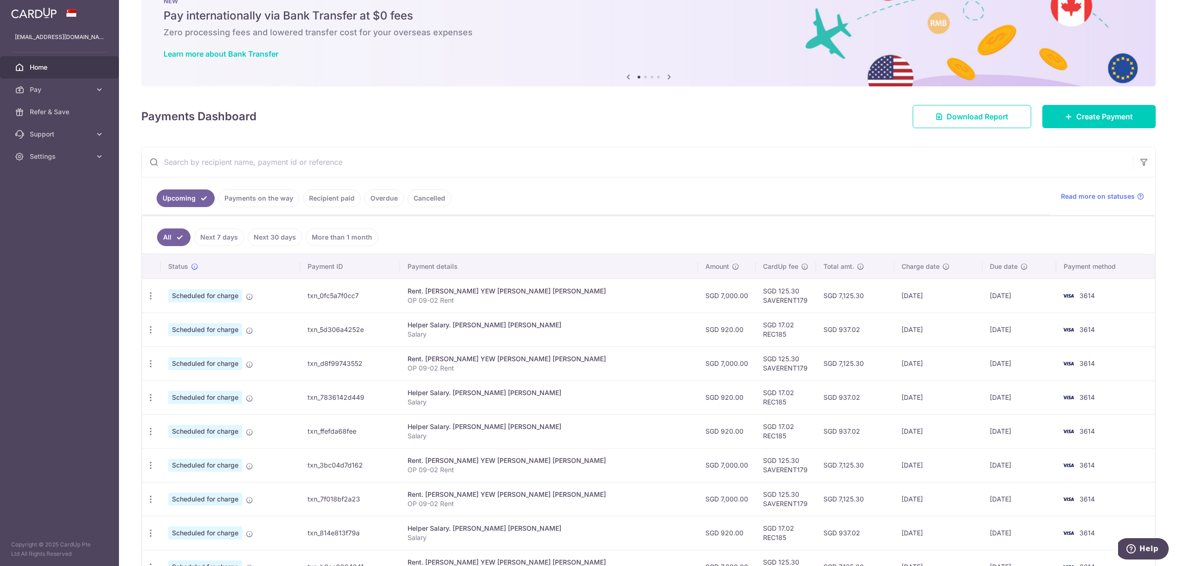
scroll to position [40, 0]
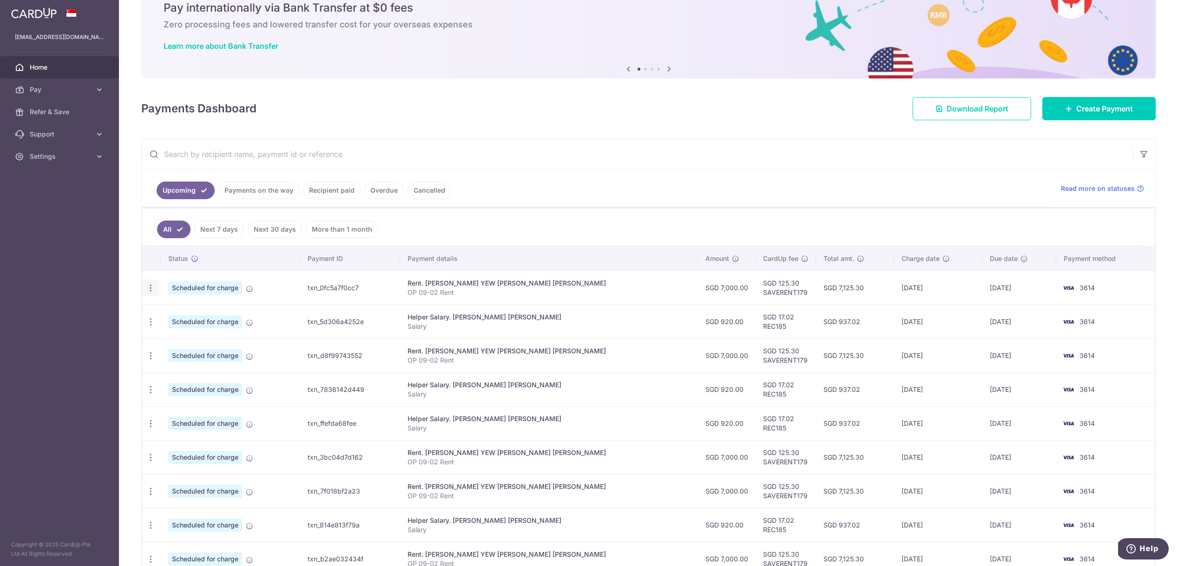
click at [152, 287] on icon "button" at bounding box center [151, 288] width 10 height 10
click at [167, 315] on link "Update payment" at bounding box center [191, 313] width 97 height 22
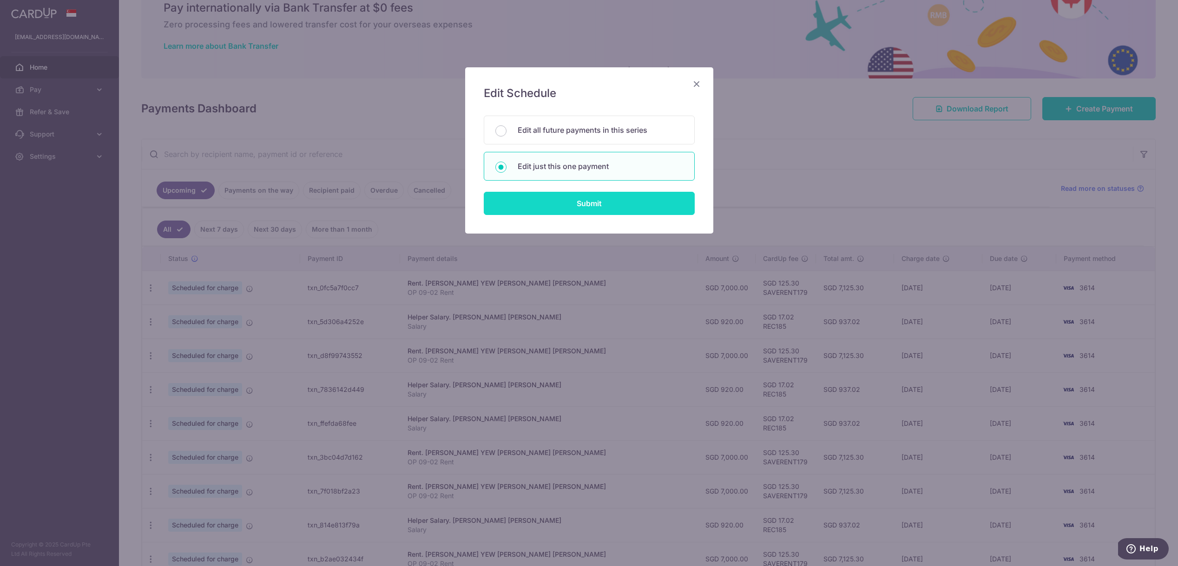
click at [593, 204] on input "Submit" at bounding box center [589, 203] width 211 height 23
radio input "true"
type input "7,000.00"
type input "24/08/2025"
type input "OP 09-02 Rent"
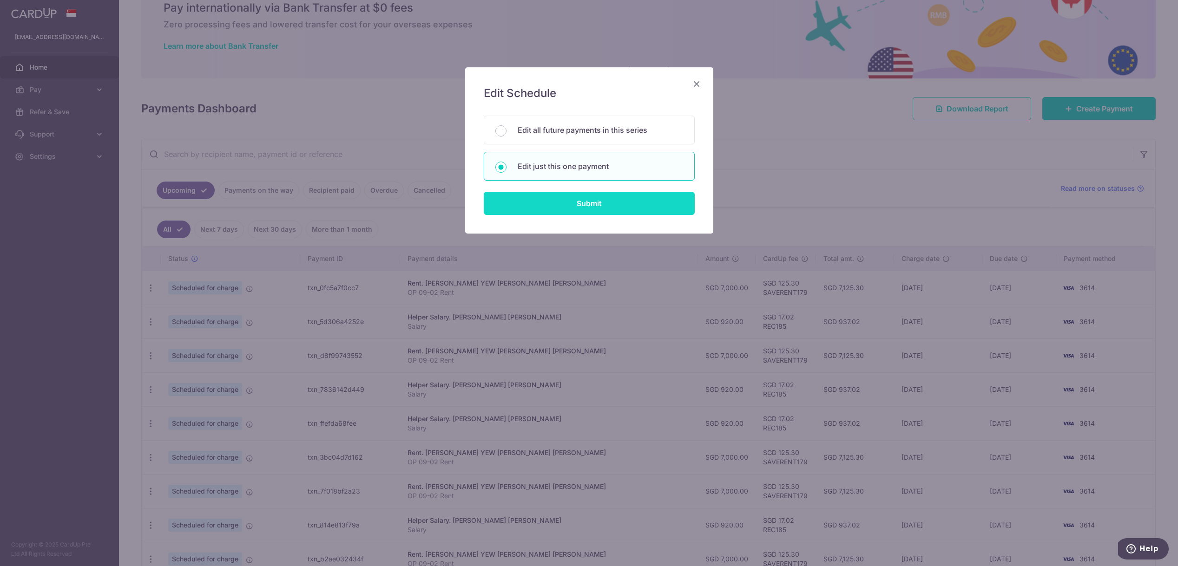
type input "SAVERENT179"
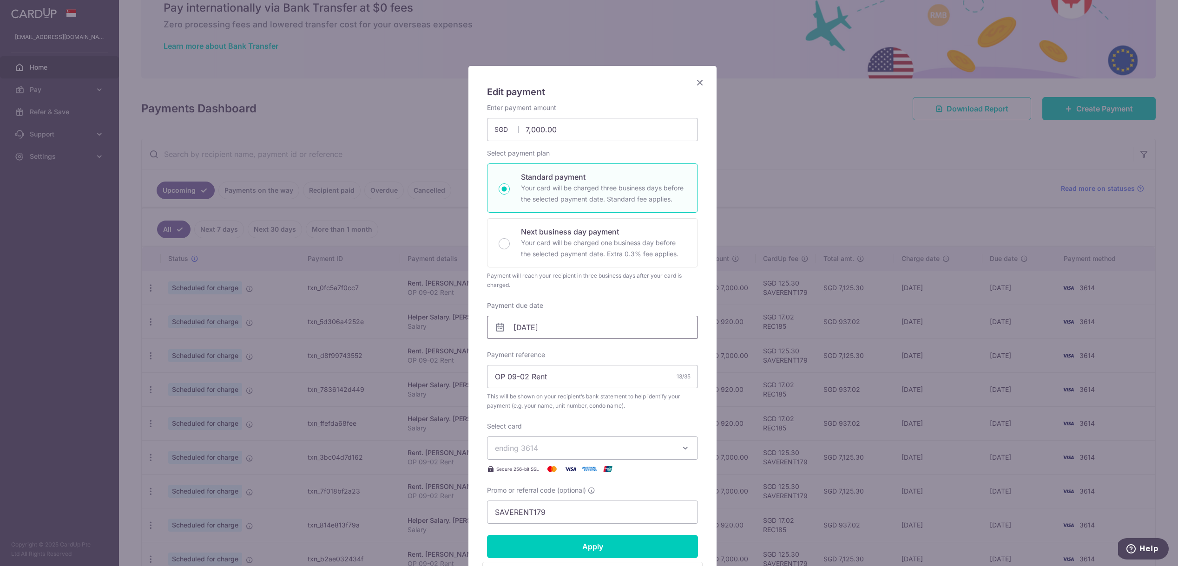
scroll to position [2, 0]
click at [548, 321] on input "24/08/2025" at bounding box center [592, 326] width 211 height 23
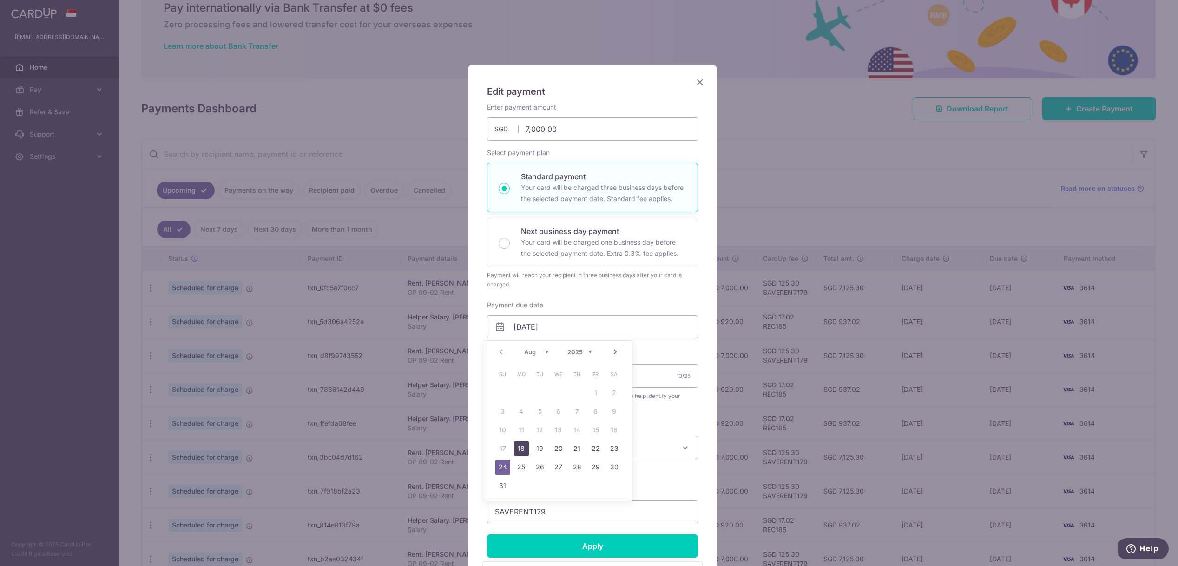
click at [521, 449] on link "18" at bounding box center [521, 448] width 15 height 15
type input "18/08/2025"
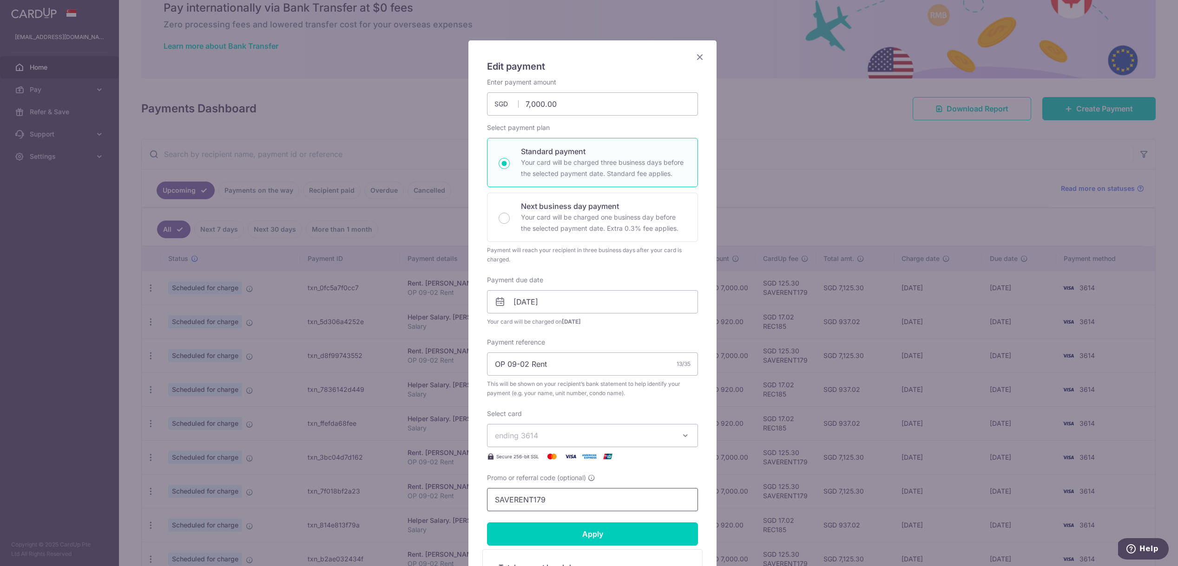
scroll to position [81, 0]
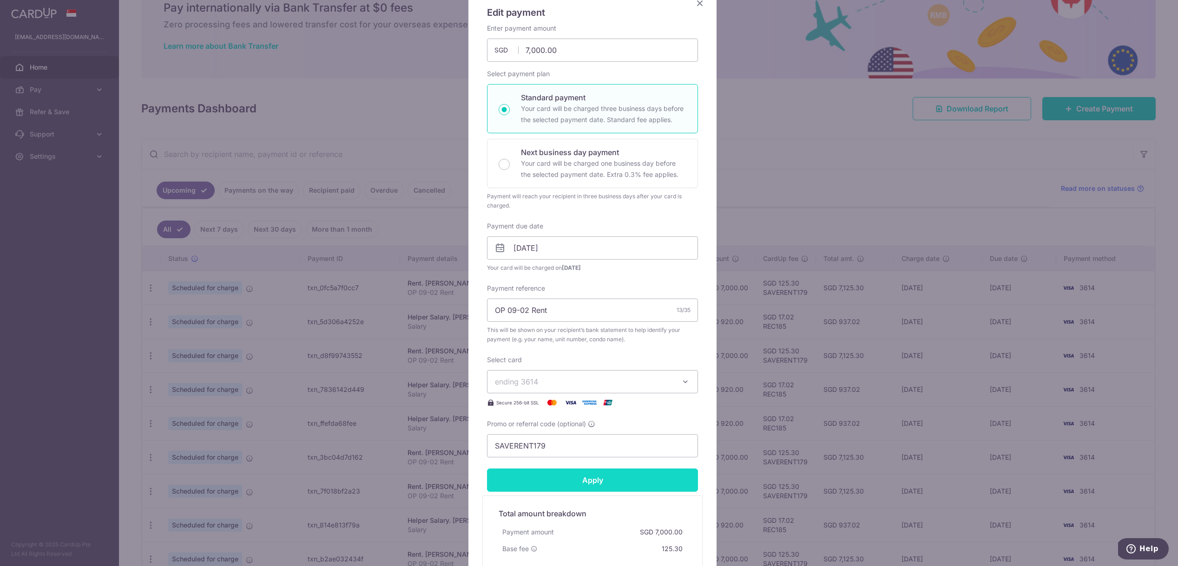
click at [629, 478] on input "Apply" at bounding box center [592, 480] width 211 height 23
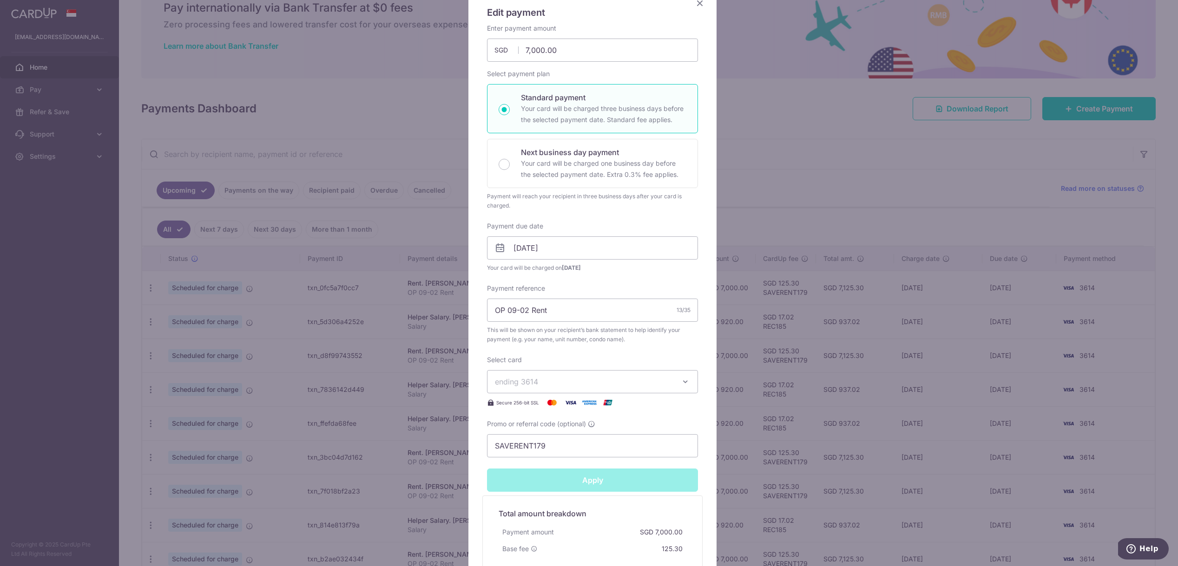
type input "Successfully Applied"
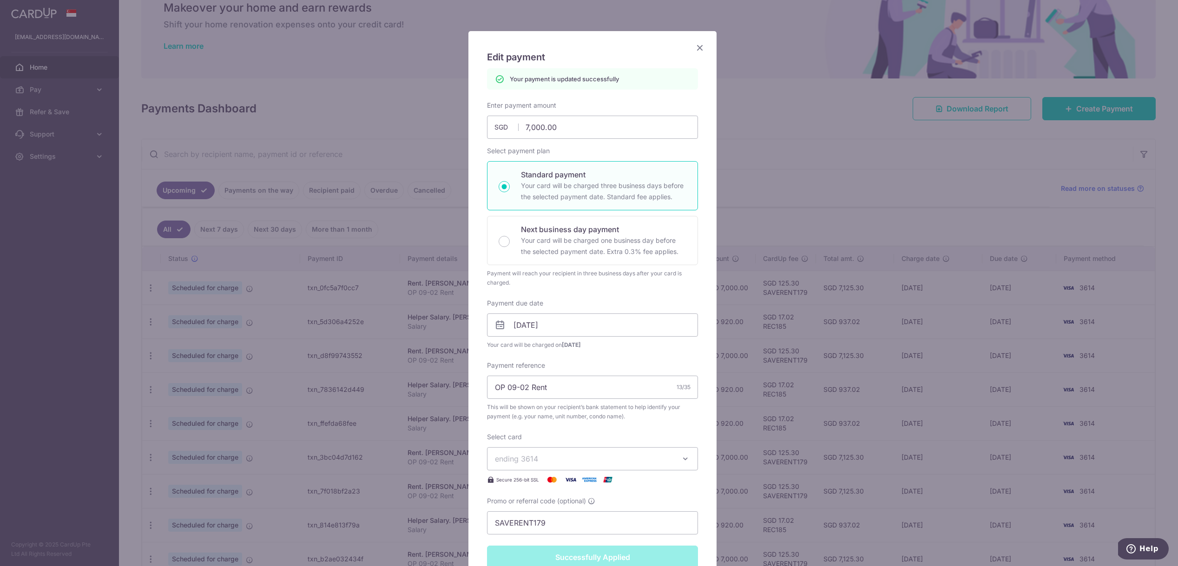
scroll to position [0, 0]
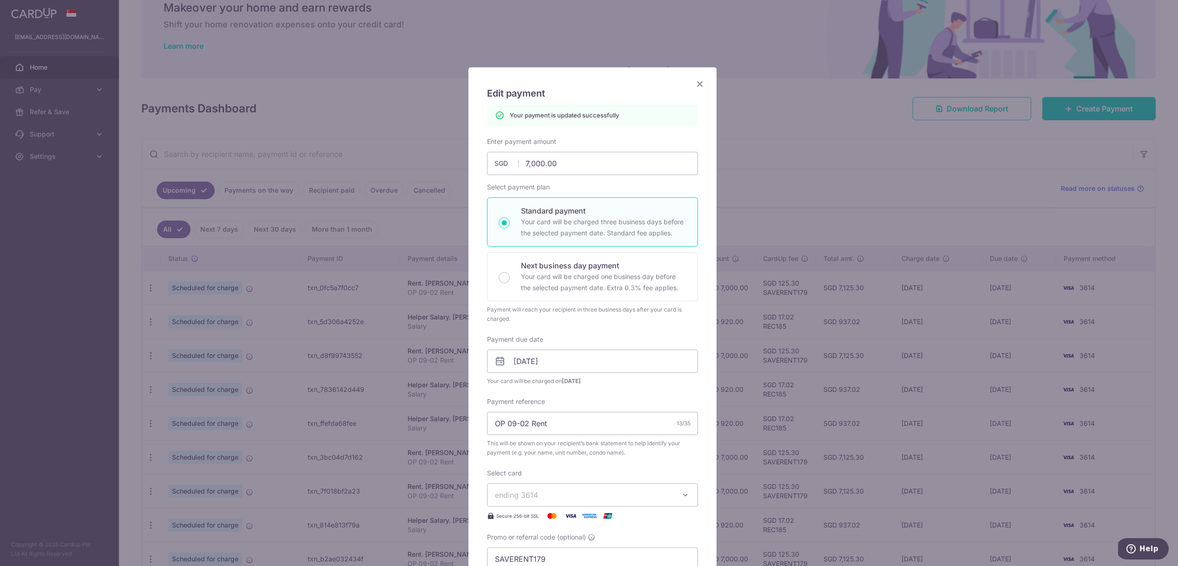
click at [694, 82] on icon "Close" at bounding box center [699, 84] width 11 height 12
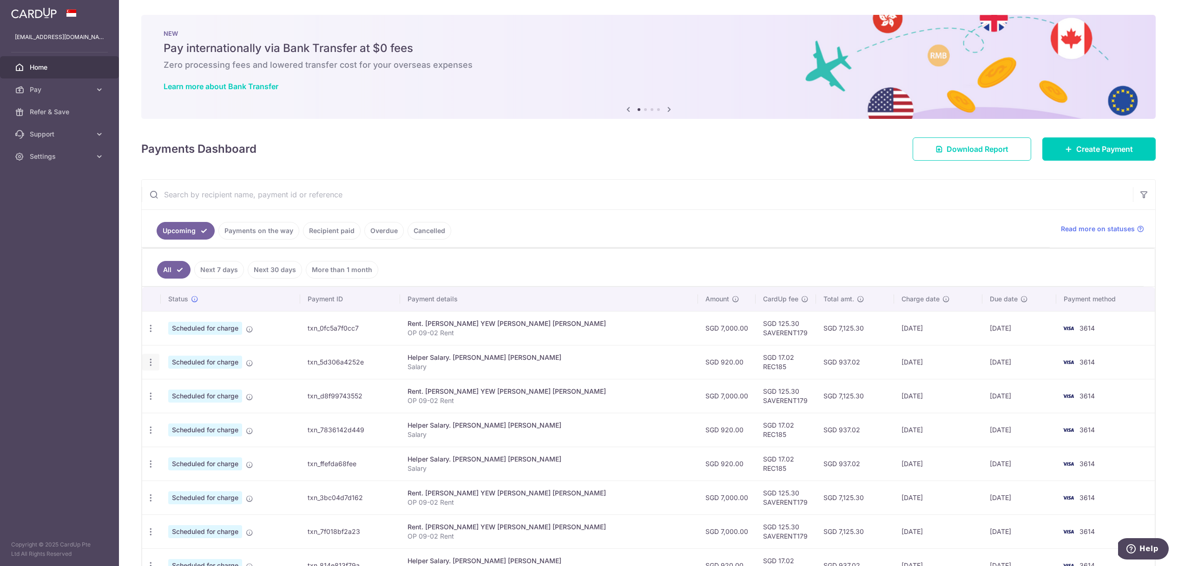
click at [154, 334] on icon "button" at bounding box center [151, 329] width 10 height 10
click at [167, 387] on link "Update payment" at bounding box center [191, 388] width 97 height 22
radio input "true"
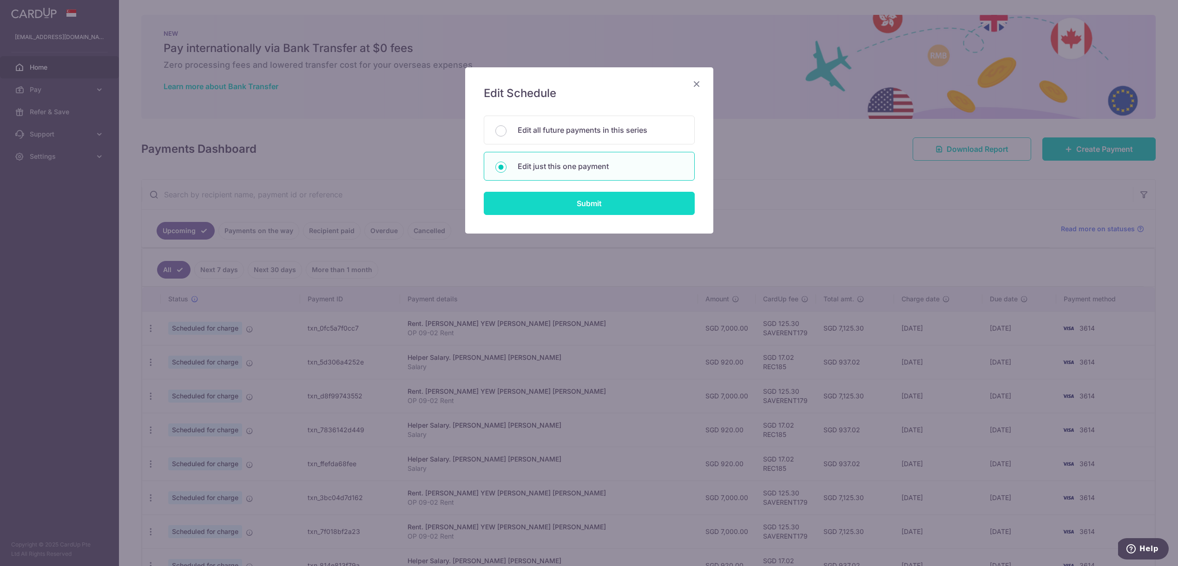
click at [544, 203] on input "Submit" at bounding box center [589, 203] width 211 height 23
radio input "true"
type input "920.00"
type input "25/08/2025"
type input "Salary"
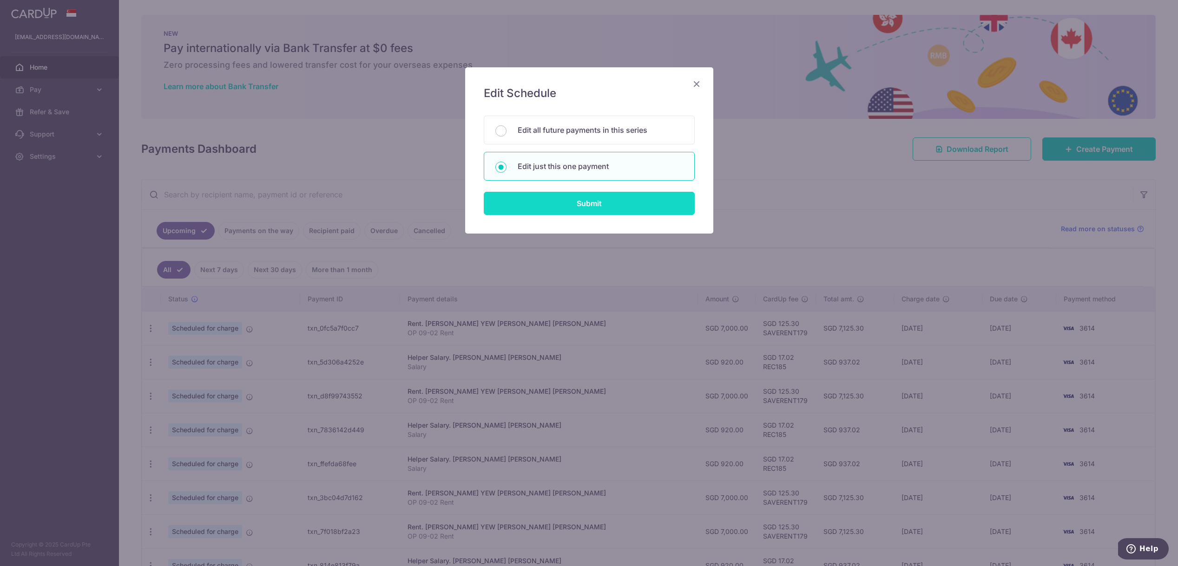
type input "REC185"
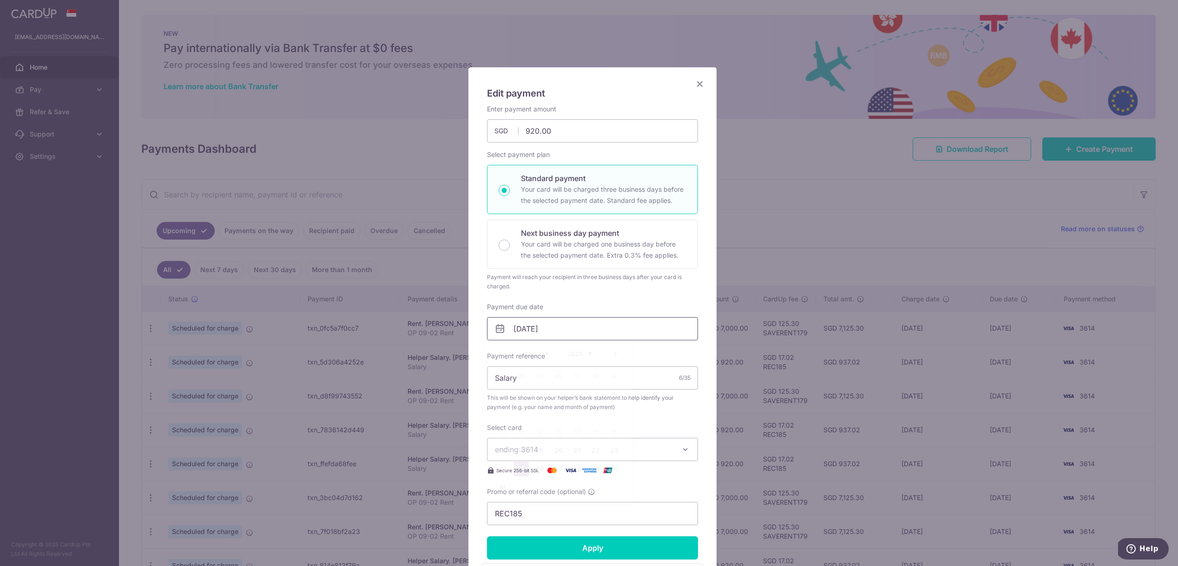
click at [550, 333] on input "25/08/2025" at bounding box center [592, 328] width 211 height 23
click at [522, 450] on link "18" at bounding box center [521, 450] width 15 height 15
type input "18/08/2025"
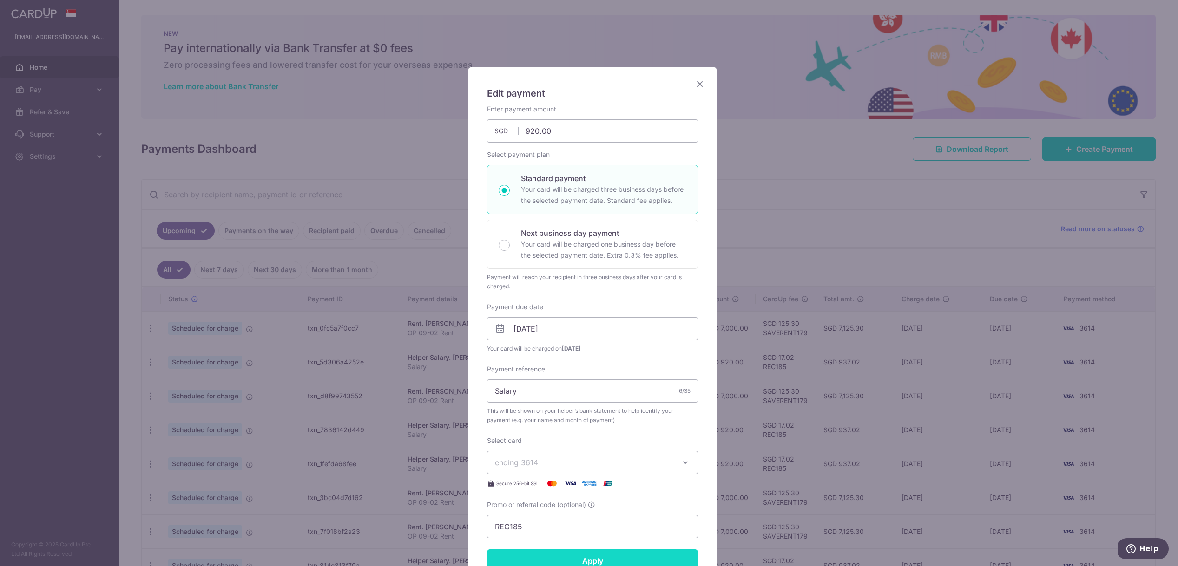
click at [574, 557] on input "Apply" at bounding box center [592, 561] width 211 height 23
type input "Successfully Applied"
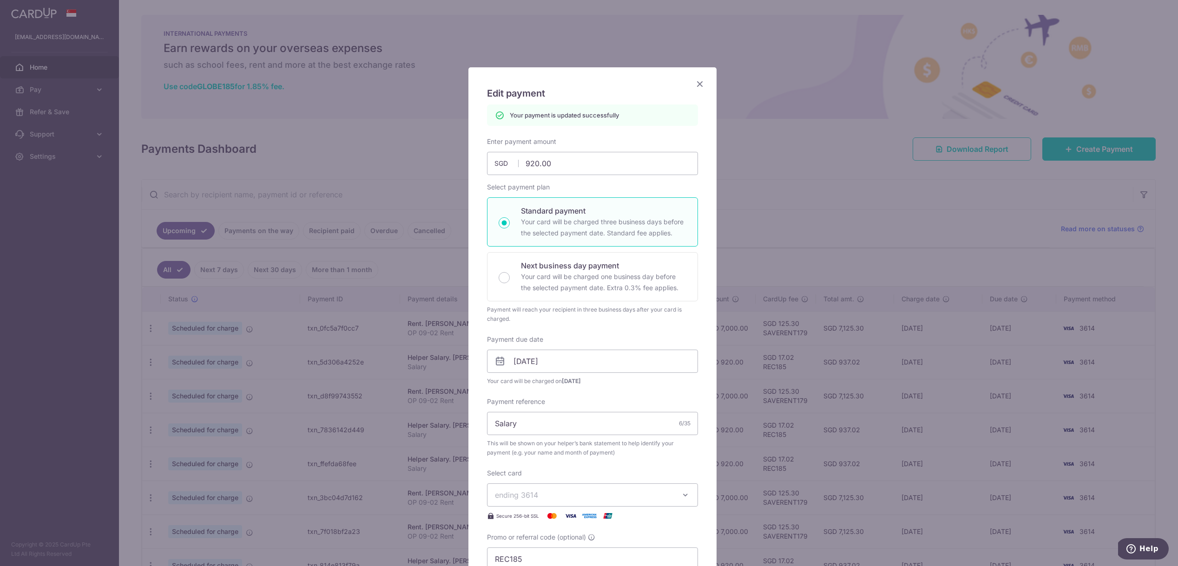
click at [697, 79] on icon "Close" at bounding box center [699, 84] width 11 height 12
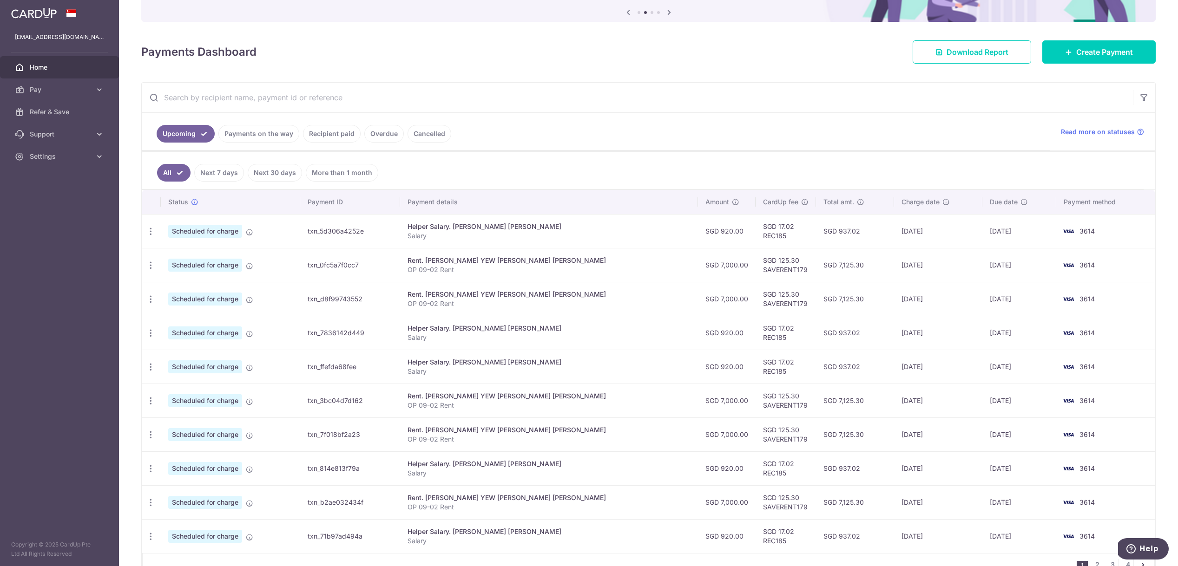
scroll to position [152, 0]
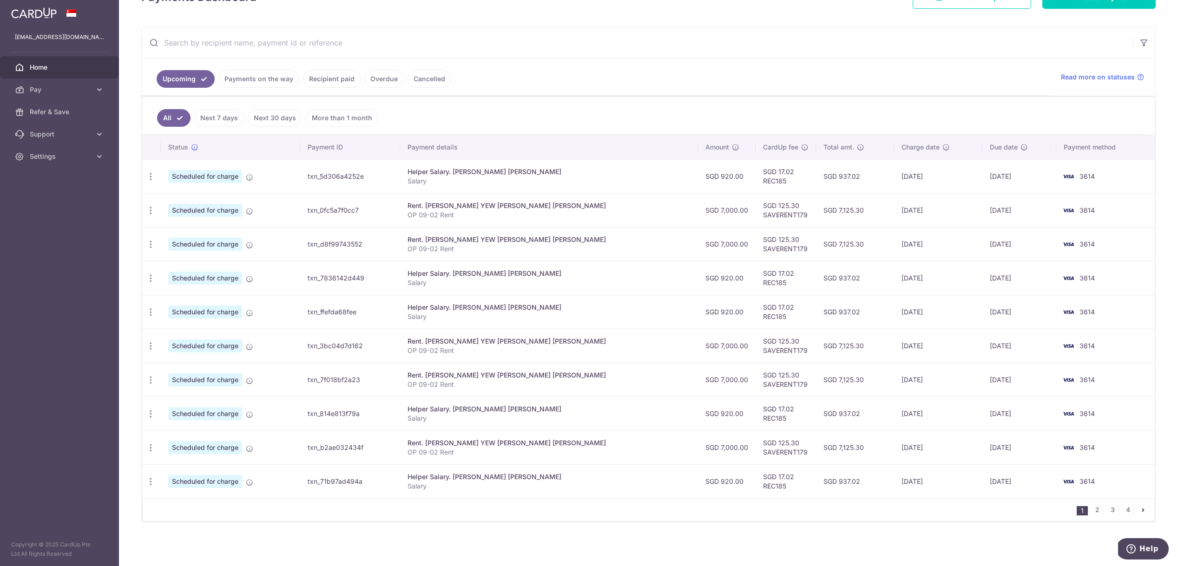
click at [545, 91] on ul "Upcoming Payments on the way Recipient paid Overdue Cancelled" at bounding box center [596, 77] width 908 height 38
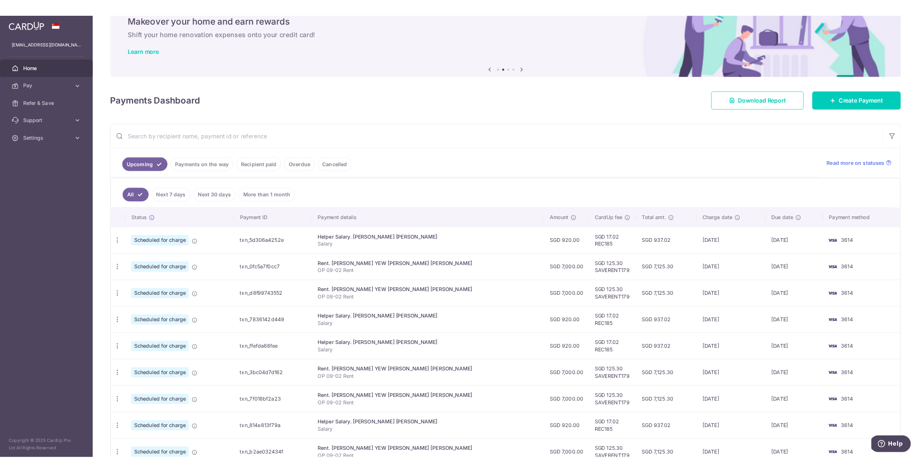
scroll to position [0, 0]
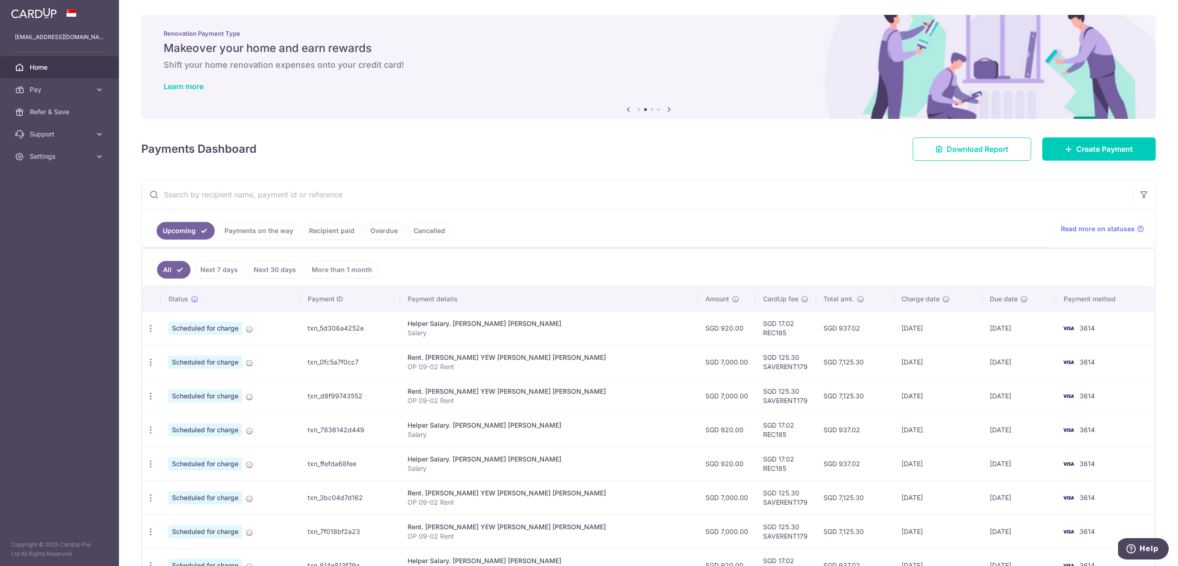
click at [548, 169] on div "× Pause Schedule Pause all future payments in this series Pause just this one p…" at bounding box center [648, 283] width 1059 height 566
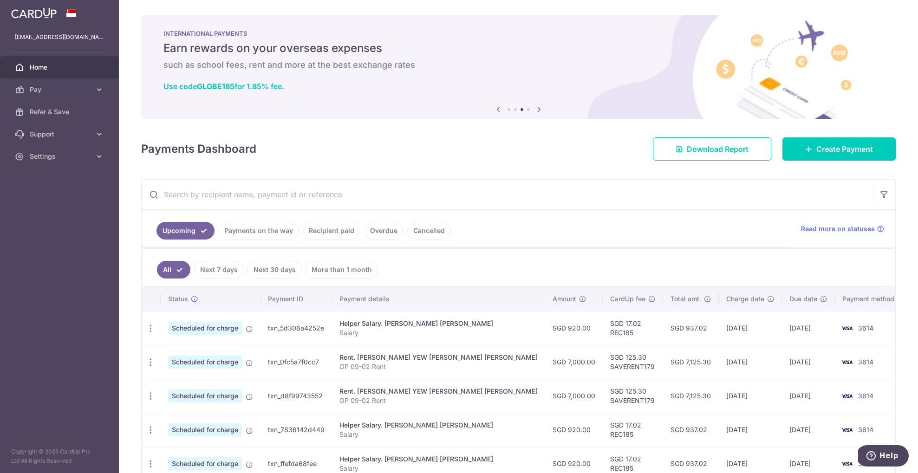
click at [327, 156] on div "Payments Dashboard Download Report Create Payment" at bounding box center [518, 147] width 755 height 27
click at [534, 148] on div "Payments Dashboard Download Report Create Payment" at bounding box center [518, 147] width 755 height 27
click at [535, 150] on div "Payments Dashboard Download Report Create Payment" at bounding box center [518, 147] width 755 height 27
click at [424, 165] on div "× Pause Schedule Pause all future payments in this series Pause just this one p…" at bounding box center [518, 236] width 799 height 473
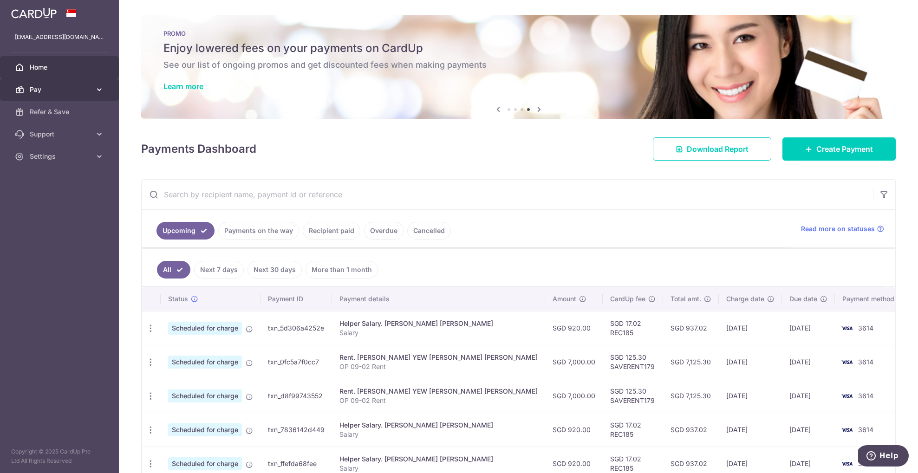
click at [43, 85] on span "Pay" at bounding box center [60, 89] width 61 height 9
click at [51, 109] on span "Payments" at bounding box center [60, 111] width 61 height 9
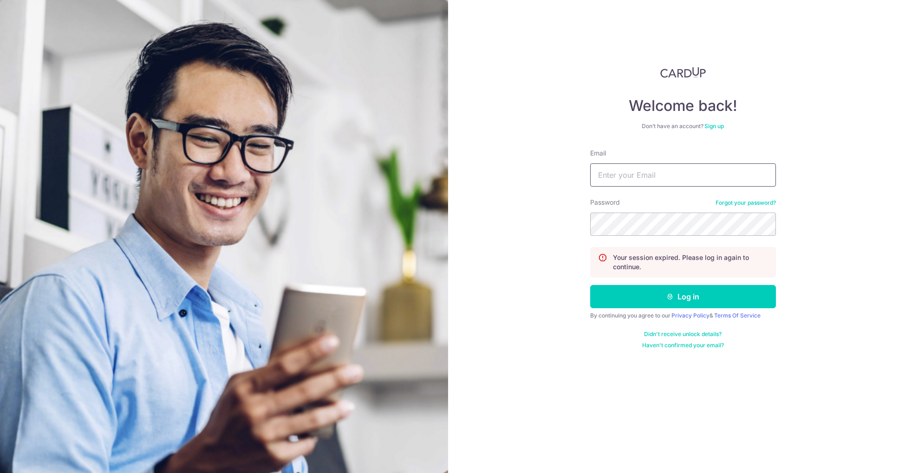
type input "[EMAIL_ADDRESS][DOMAIN_NAME]"
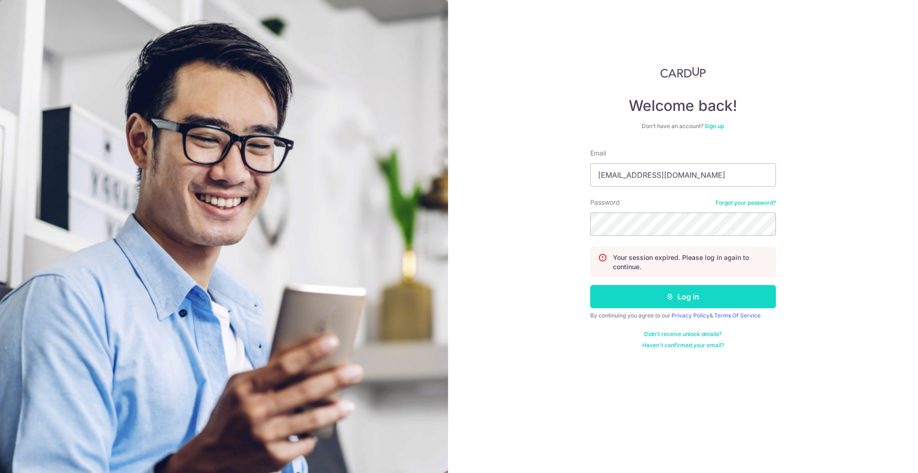
click at [644, 299] on button "Log in" at bounding box center [683, 296] width 186 height 23
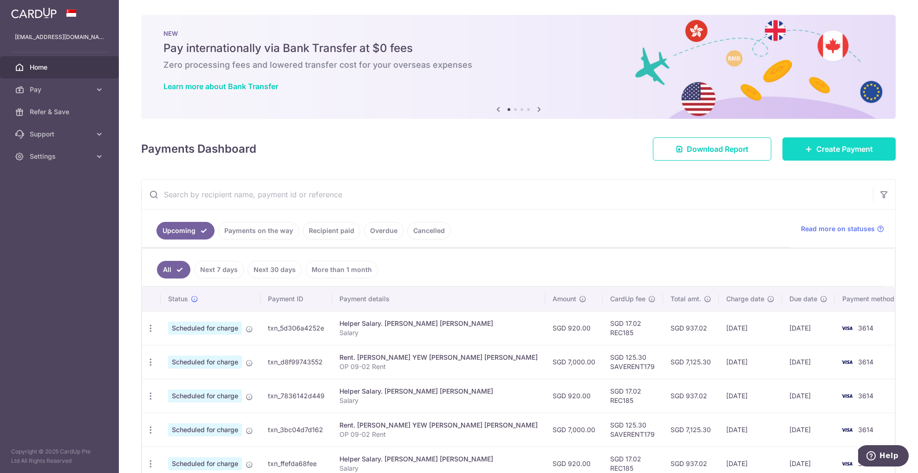
click at [822, 151] on span "Create Payment" at bounding box center [845, 149] width 57 height 11
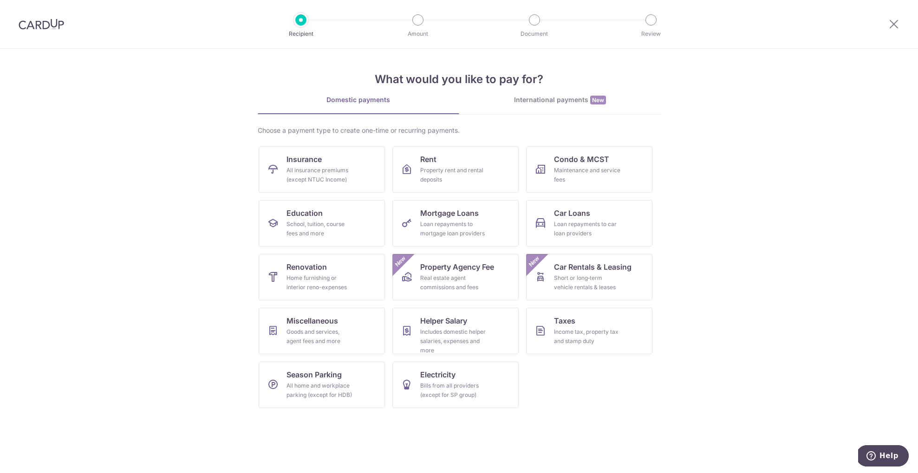
click at [709, 182] on section "What would you like to pay for? Domestic payments International payments New Ch…" at bounding box center [459, 261] width 918 height 425
click at [186, 181] on section "What would you like to pay for? Domestic payments International payments New Ch…" at bounding box center [459, 261] width 918 height 425
click at [161, 296] on section "What would you like to pay for? Domestic payments International payments New Ch…" at bounding box center [459, 261] width 918 height 425
click at [599, 401] on ul "Insurance All insurance premiums (except NTUC Income) Rent Property rent and re…" at bounding box center [459, 280] width 401 height 269
click at [155, 373] on section "What would you like to pay for? Domestic payments International payments New Ch…" at bounding box center [459, 261] width 918 height 425
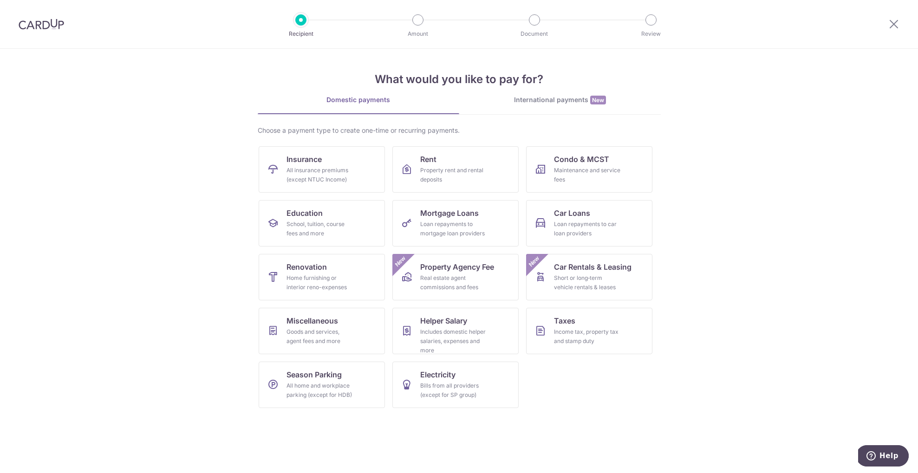
click at [800, 297] on section "What would you like to pay for? Domestic payments International payments New Ch…" at bounding box center [459, 261] width 918 height 425
click at [462, 385] on div "Bills from all providers (except for SP group)" at bounding box center [453, 390] width 67 height 19
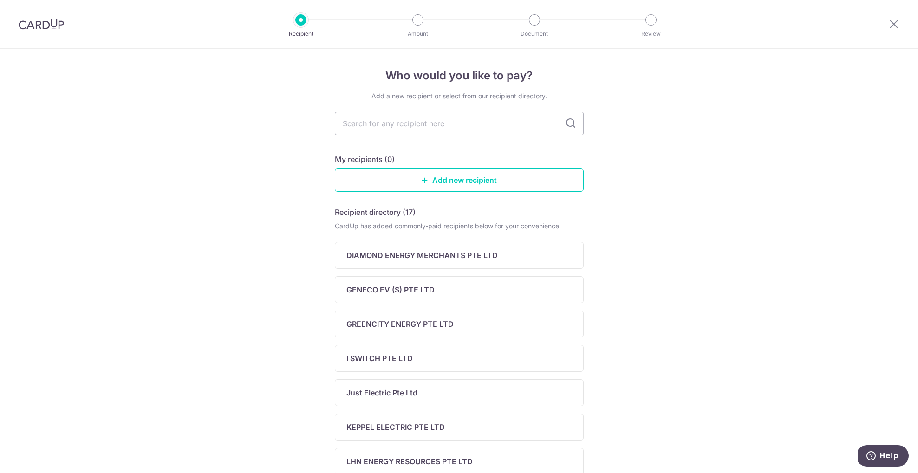
click at [706, 336] on div "Who would you like to pay? Add a new recipient or select from our recipient dir…" at bounding box center [459, 393] width 918 height 689
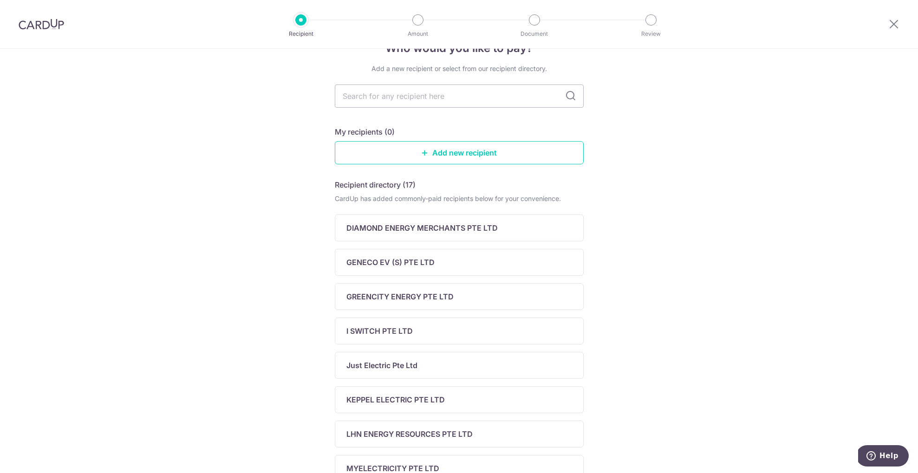
scroll to position [43, 0]
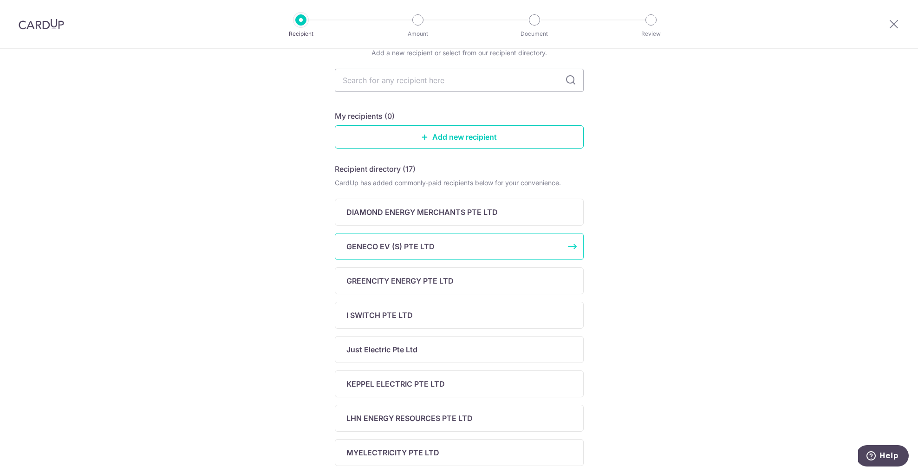
click at [464, 242] on div "GENECO EV (S) PTE LTD" at bounding box center [454, 246] width 215 height 11
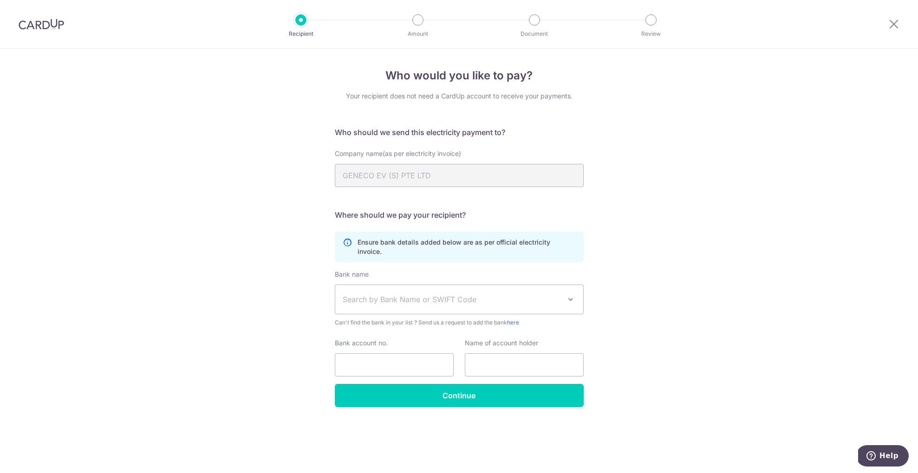
click at [508, 294] on span "Search by Bank Name or SWIFT Code" at bounding box center [452, 299] width 218 height 11
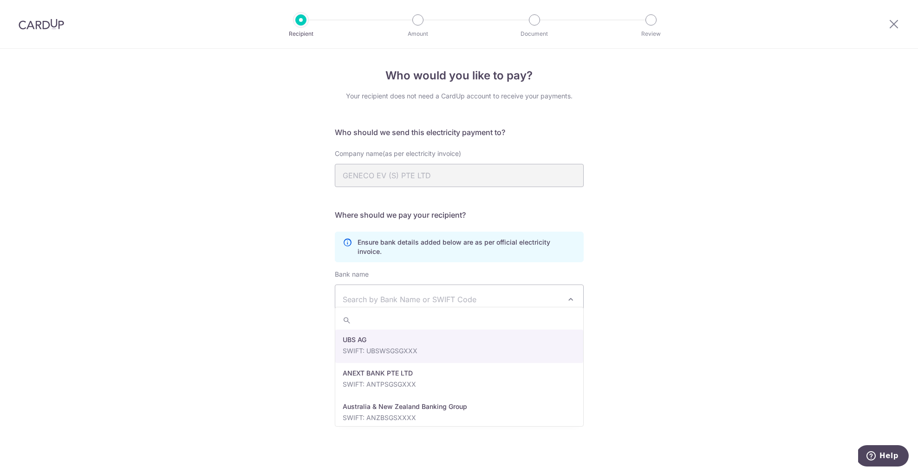
click at [751, 269] on div "Who would you like to pay? Your recipient does not need a CardUp account to rec…" at bounding box center [459, 261] width 918 height 425
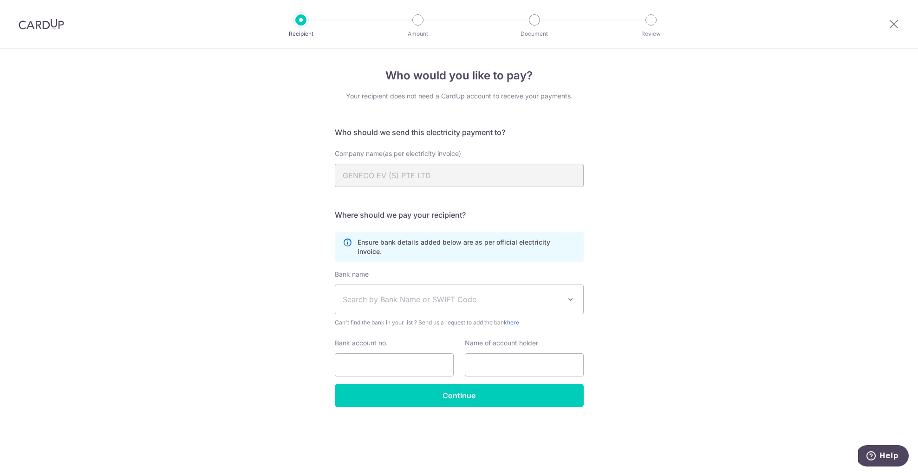
click at [755, 272] on div "Who would you like to pay? Your recipient does not need a CardUp account to rec…" at bounding box center [459, 261] width 918 height 425
click at [507, 270] on div "Bank name Select Bank UBS AG ANEXT BANK PTE LTD Australia & New Zealand Banking…" at bounding box center [459, 299] width 249 height 58
click at [511, 285] on span "Search by Bank Name or SWIFT Code" at bounding box center [459, 299] width 248 height 29
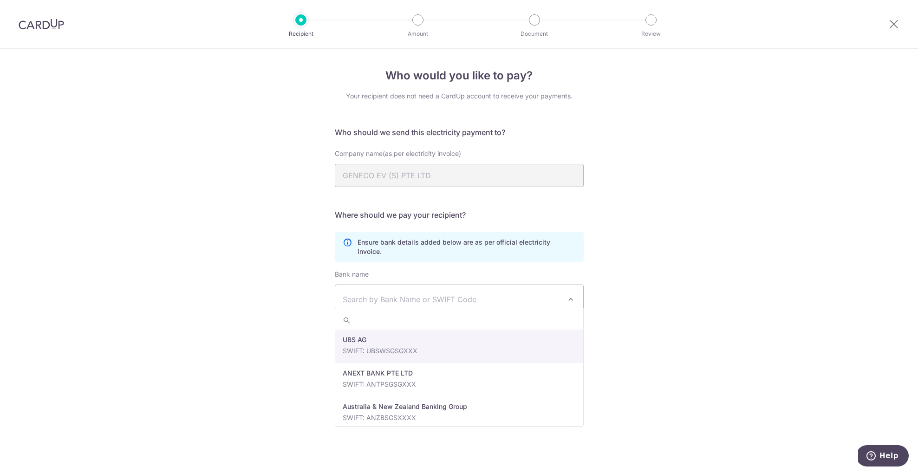
click at [660, 270] on div "Who would you like to pay? Your recipient does not need a CardUp account to rec…" at bounding box center [459, 261] width 918 height 425
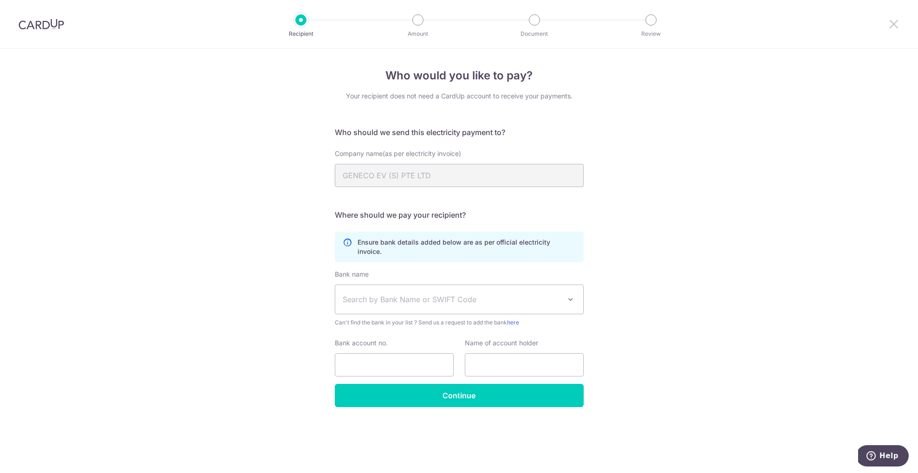
click at [892, 21] on icon at bounding box center [894, 24] width 11 height 12
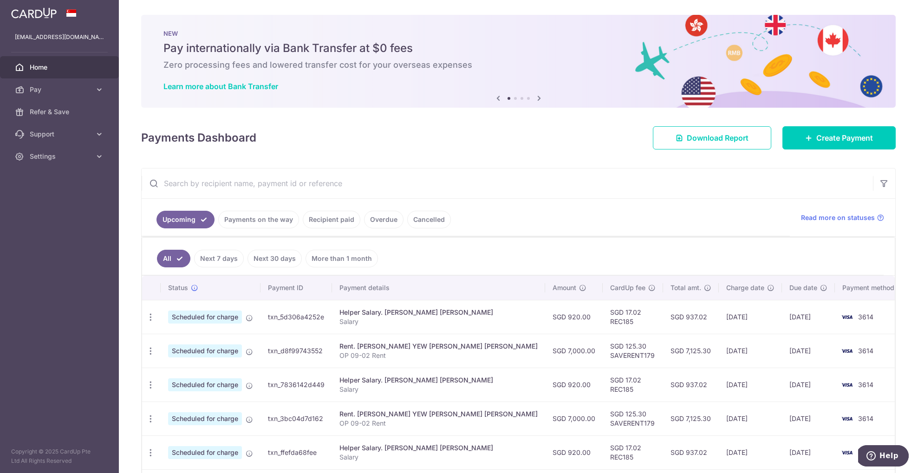
scroll to position [234, 0]
